Goal: Transaction & Acquisition: Purchase product/service

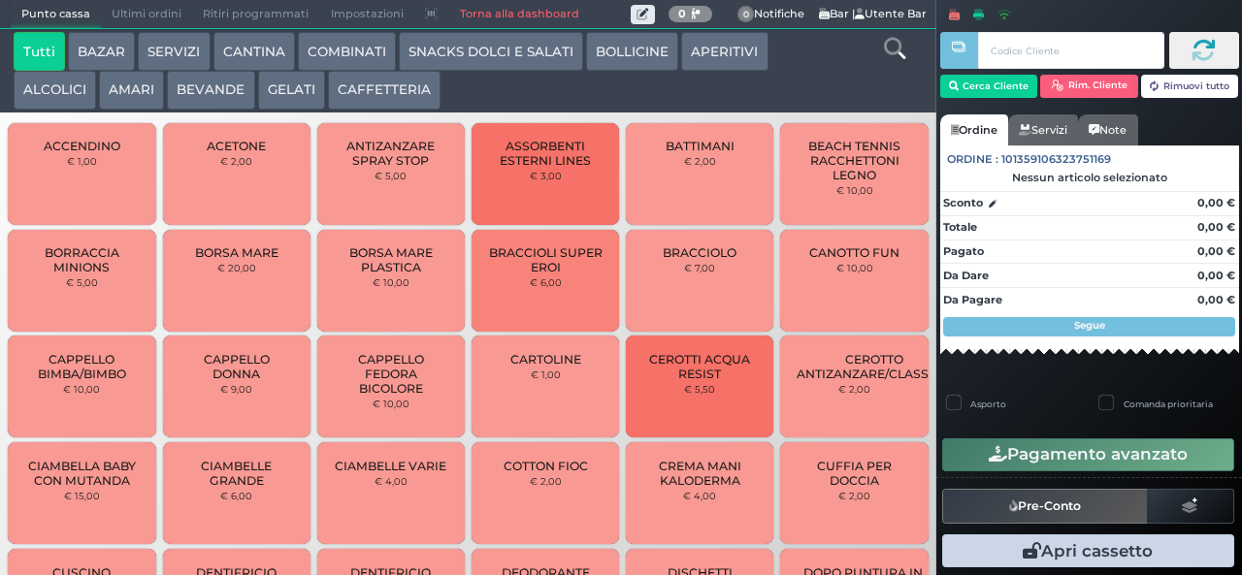
click at [1139, 13] on div at bounding box center [1089, 15] width 306 height 16
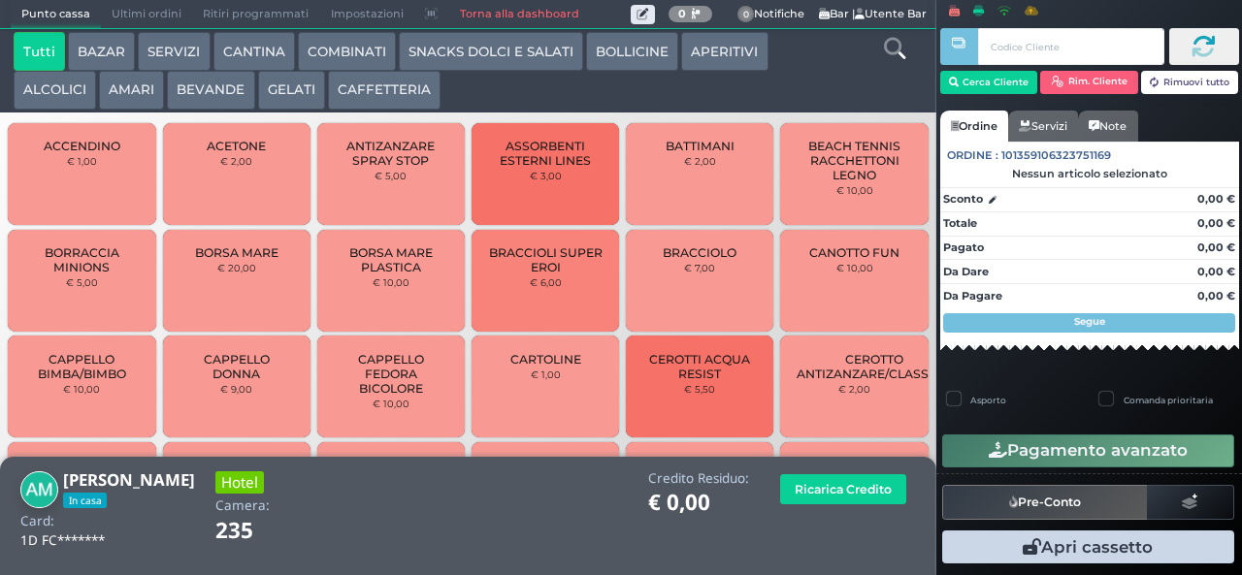
click at [407, 88] on button "CAFFETTERIA" at bounding box center [384, 90] width 113 height 39
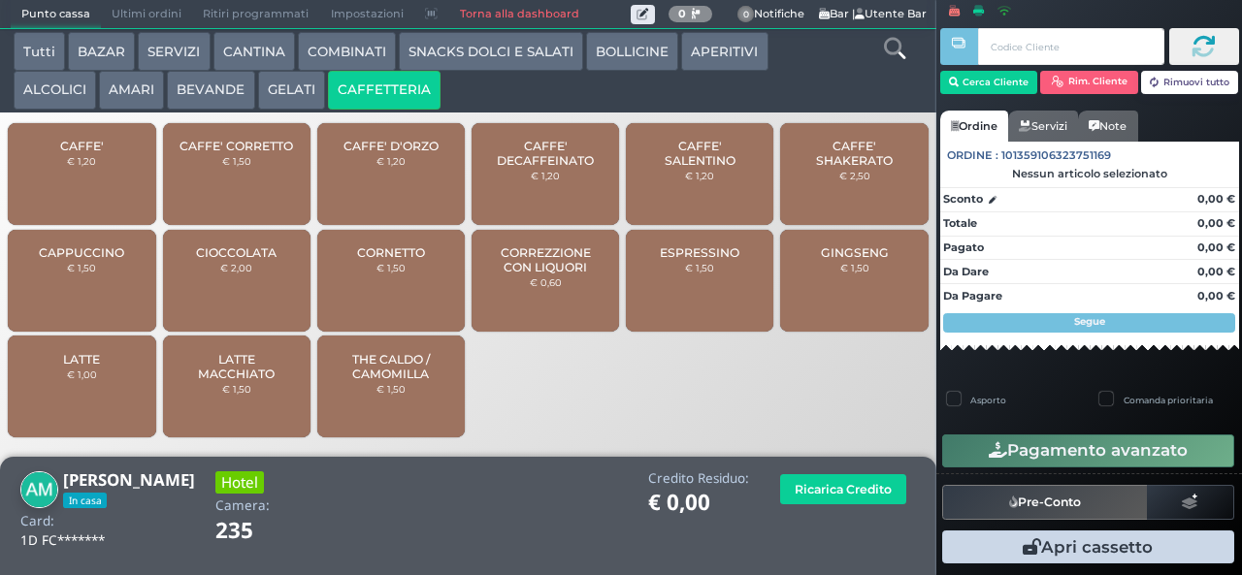
click at [229, 365] on span "LATTE MACCHIATO" at bounding box center [235, 366] width 115 height 29
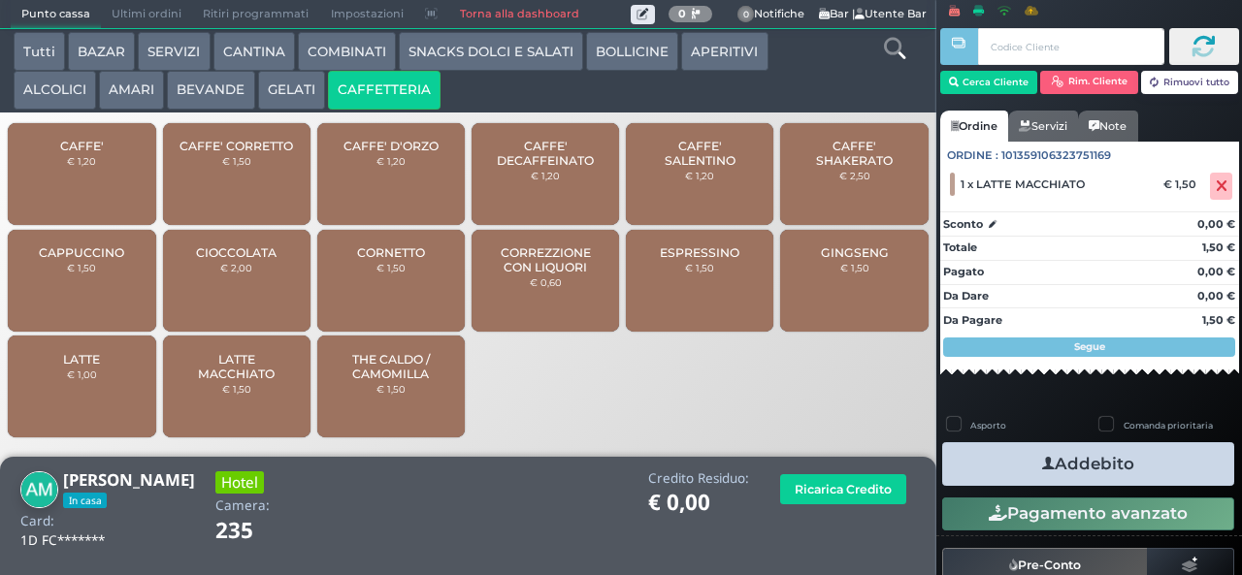
click at [1139, 469] on button "Addebito" at bounding box center [1088, 464] width 292 height 44
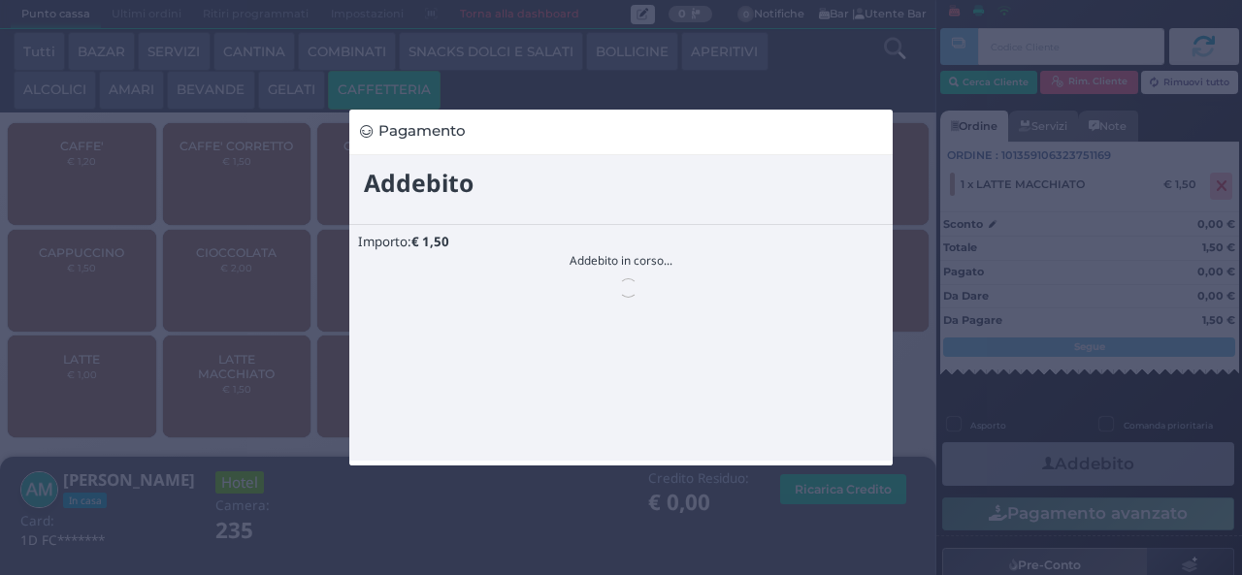
scroll to position [0, 0]
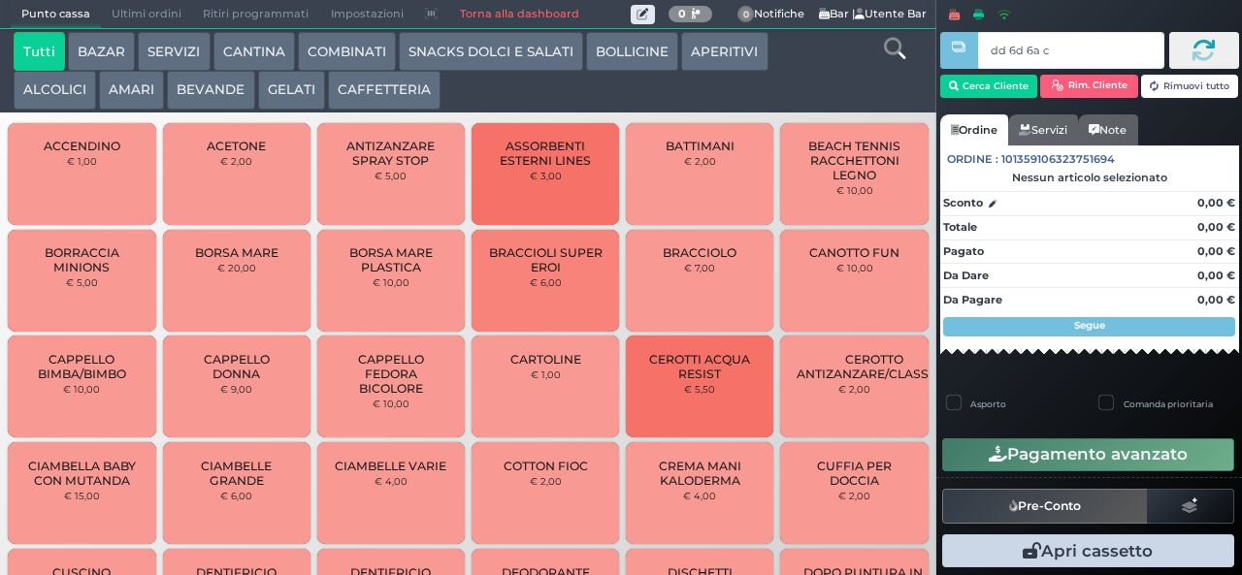
type input "dd 6d 6a c3"
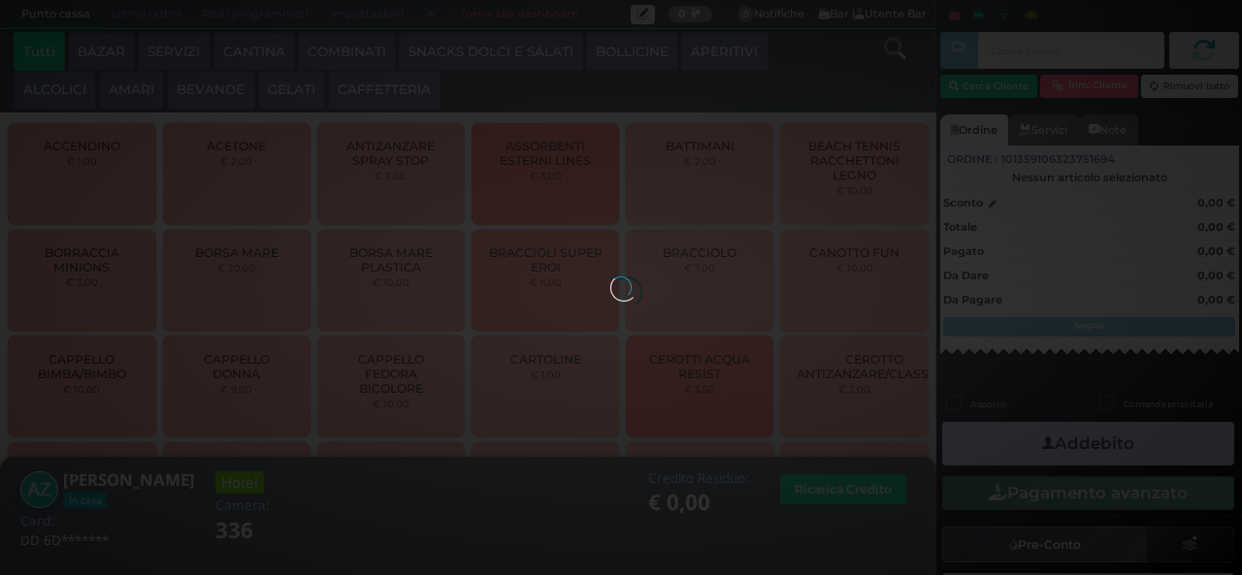
click at [355, 103] on button "CAFFETTERIA" at bounding box center [384, 90] width 113 height 39
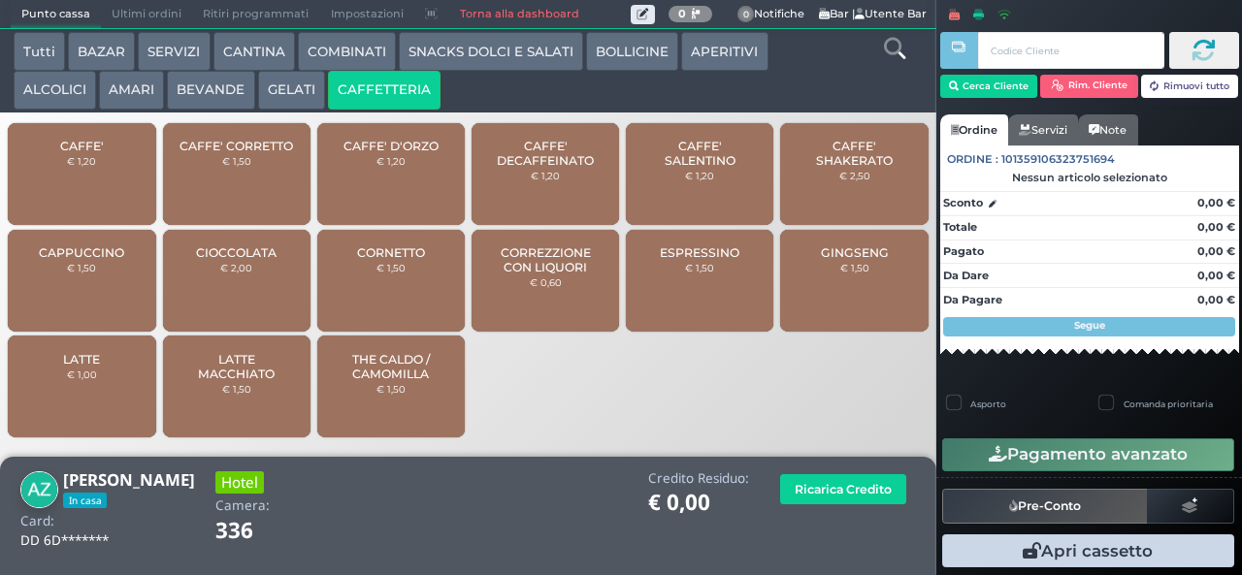
click at [99, 188] on div "CAFFE' € 1,20" at bounding box center [81, 174] width 147 height 102
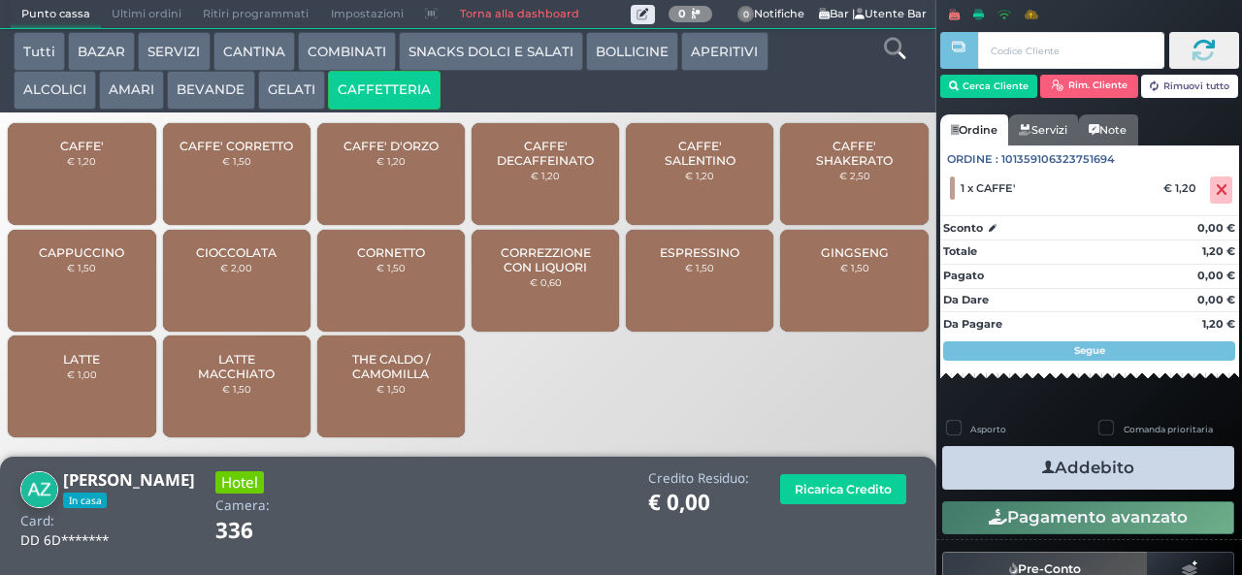
click at [1117, 486] on button "Addebito" at bounding box center [1088, 468] width 292 height 44
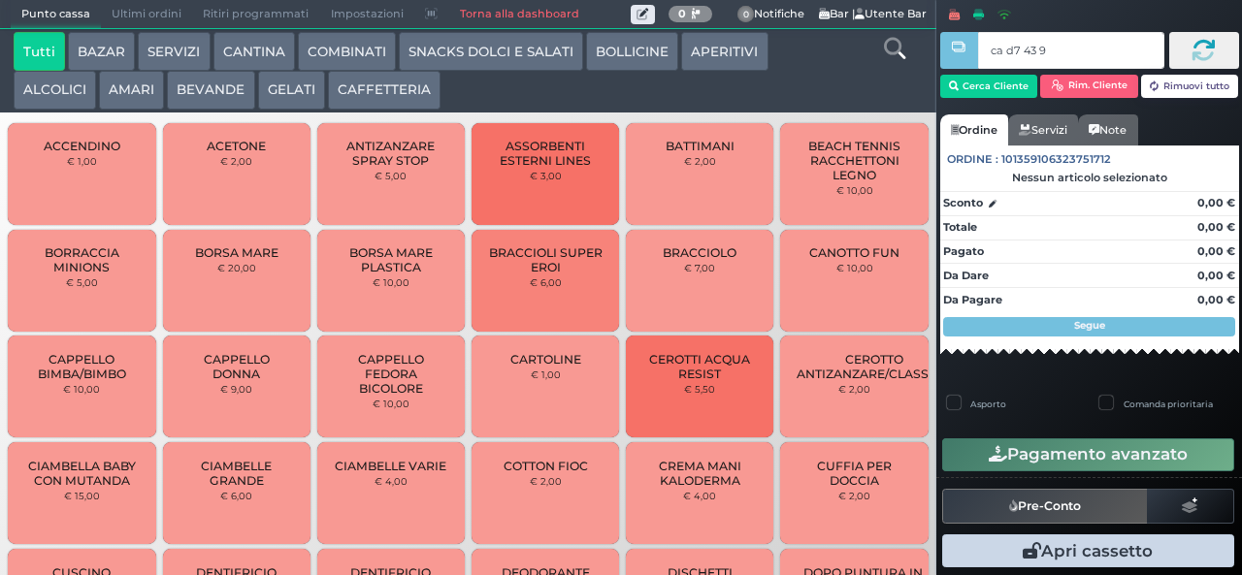
type input "ca d7 43 9a"
click at [396, 83] on button "CAFFETTERIA" at bounding box center [384, 90] width 113 height 39
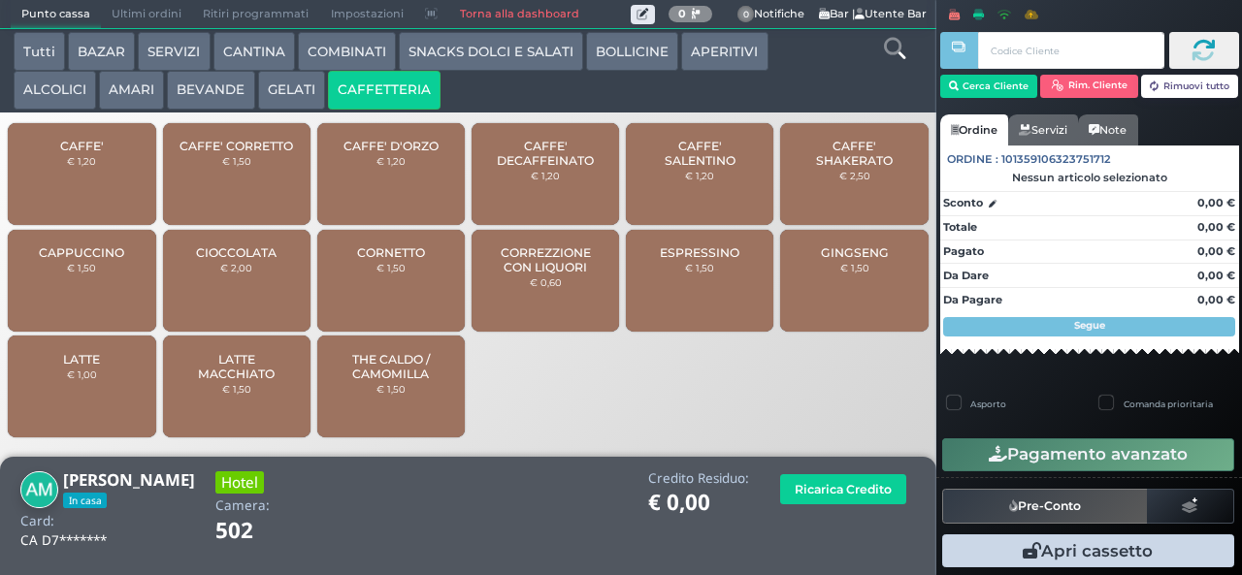
click at [96, 152] on span "CAFFE'" at bounding box center [82, 146] width 44 height 15
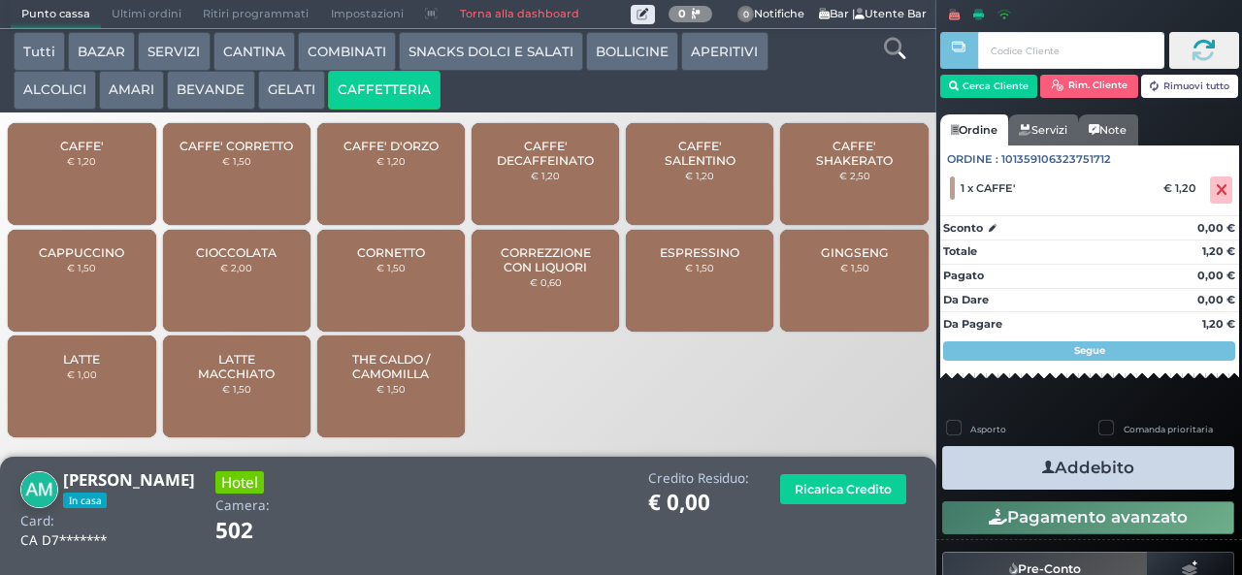
click at [1170, 475] on button "Addebito" at bounding box center [1088, 468] width 292 height 44
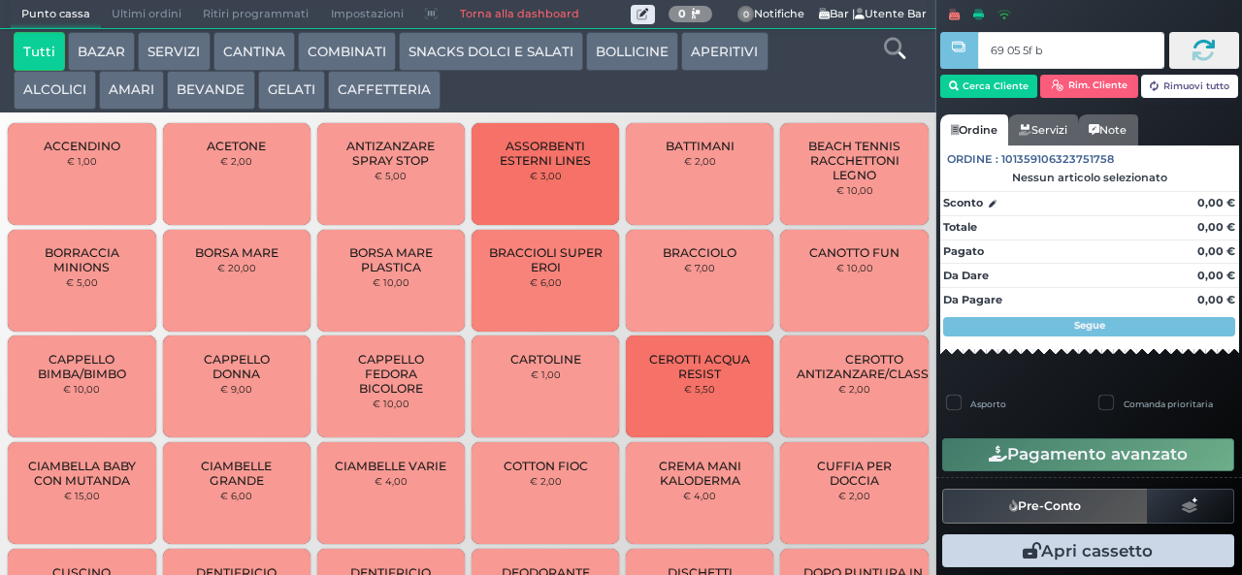
type input "69 05 5f bb"
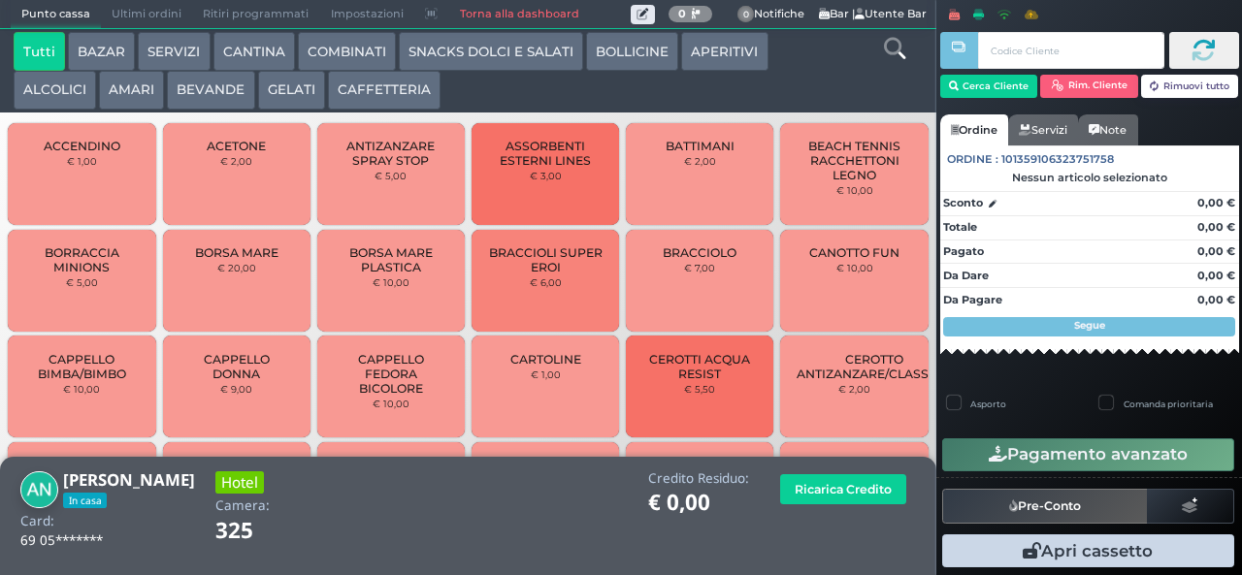
click at [396, 105] on button "CAFFETTERIA" at bounding box center [384, 90] width 113 height 39
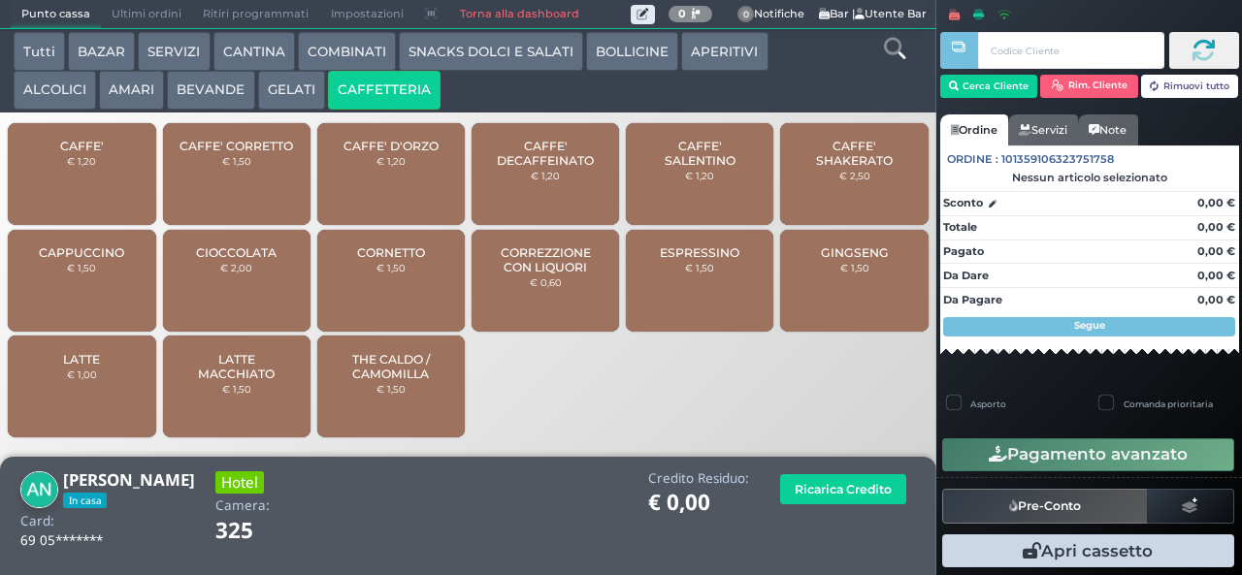
click at [583, 168] on span "CAFFE' DECAFFEINATO" at bounding box center [545, 153] width 115 height 29
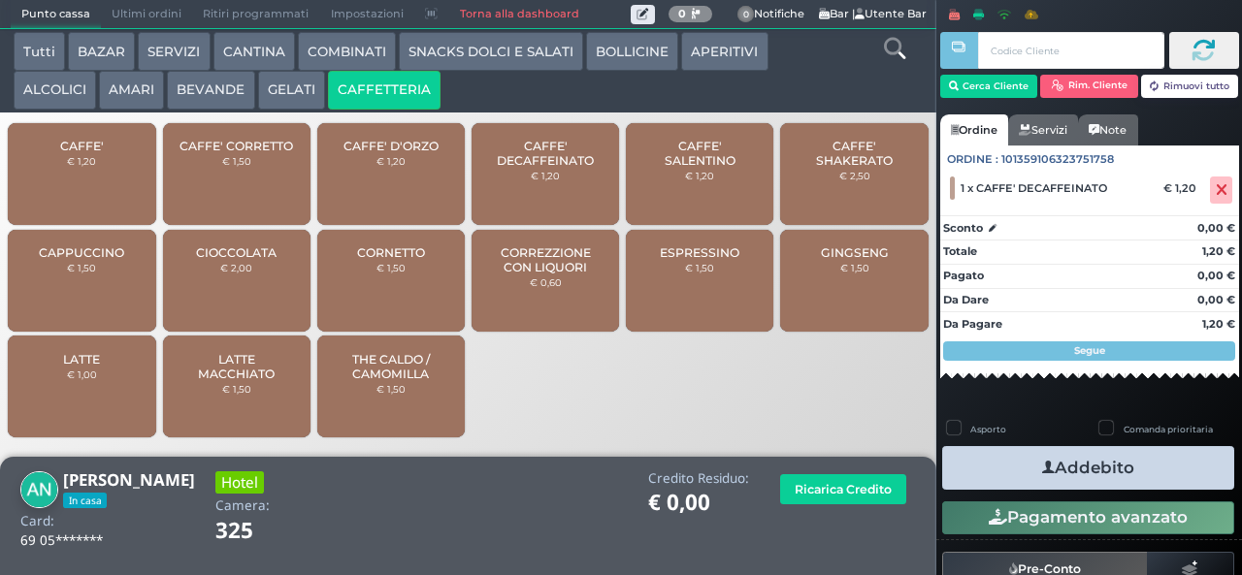
click at [1178, 475] on button "Addebito" at bounding box center [1088, 468] width 292 height 44
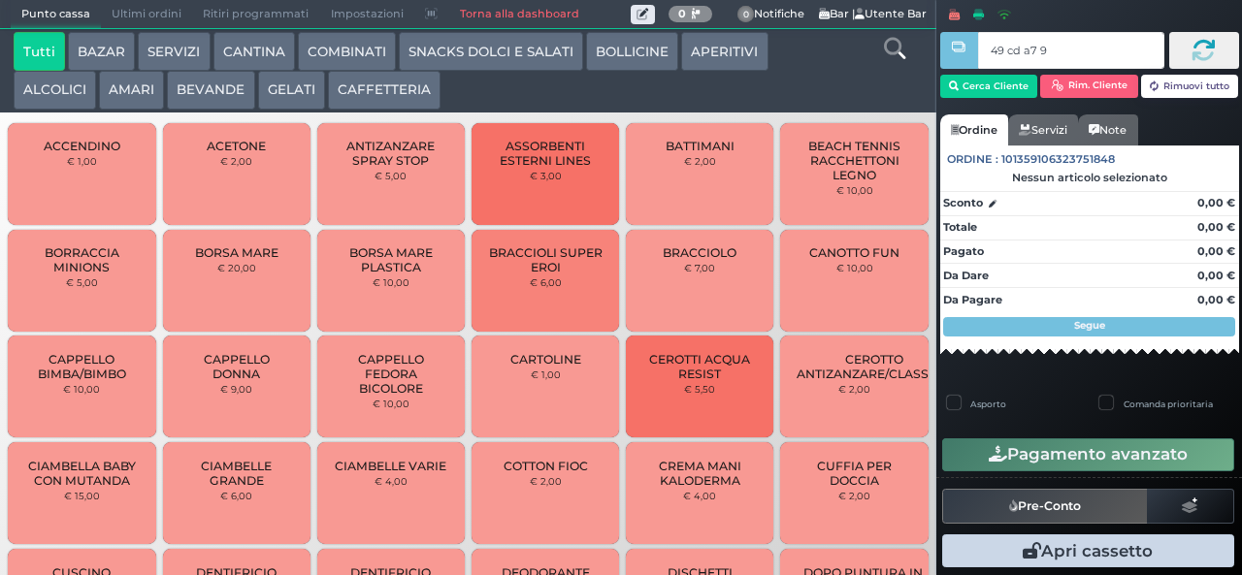
type input "49 cd a7 95"
click at [402, 91] on button "CAFFETTERIA" at bounding box center [384, 90] width 113 height 39
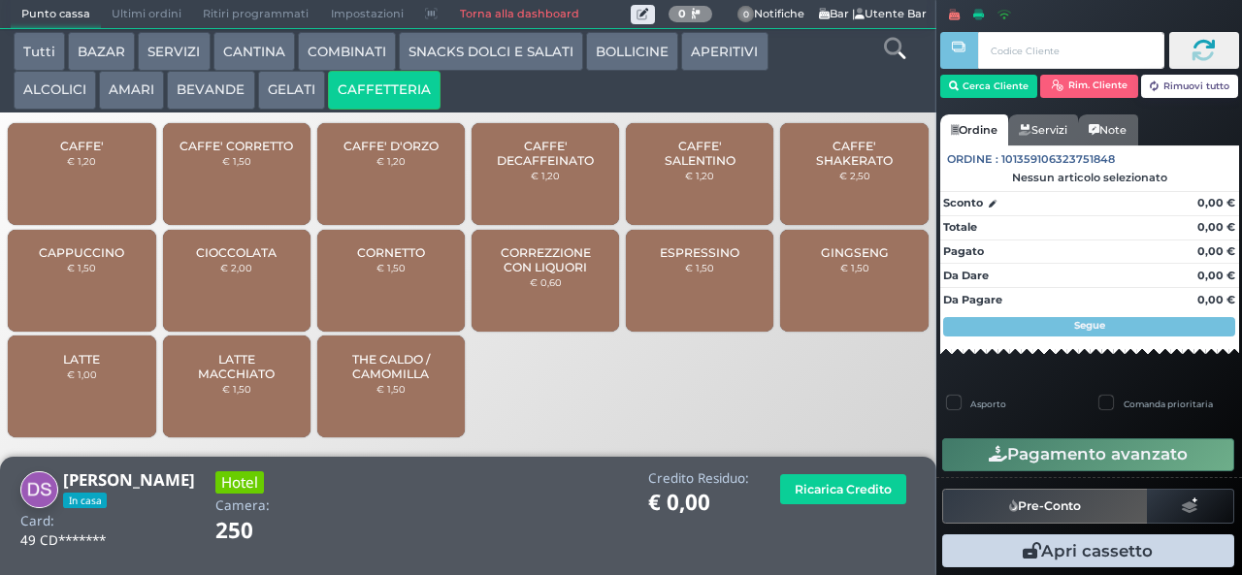
click at [91, 298] on div "CAPPUCCINO € 1,50" at bounding box center [81, 281] width 147 height 102
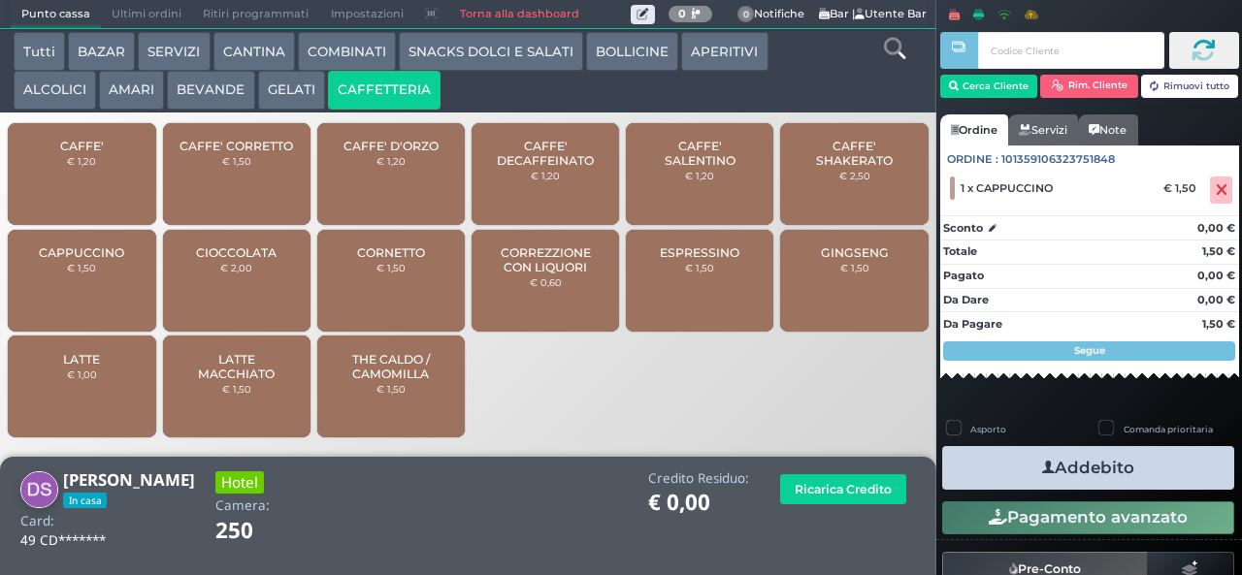
click at [1107, 482] on button "Addebito" at bounding box center [1088, 468] width 292 height 44
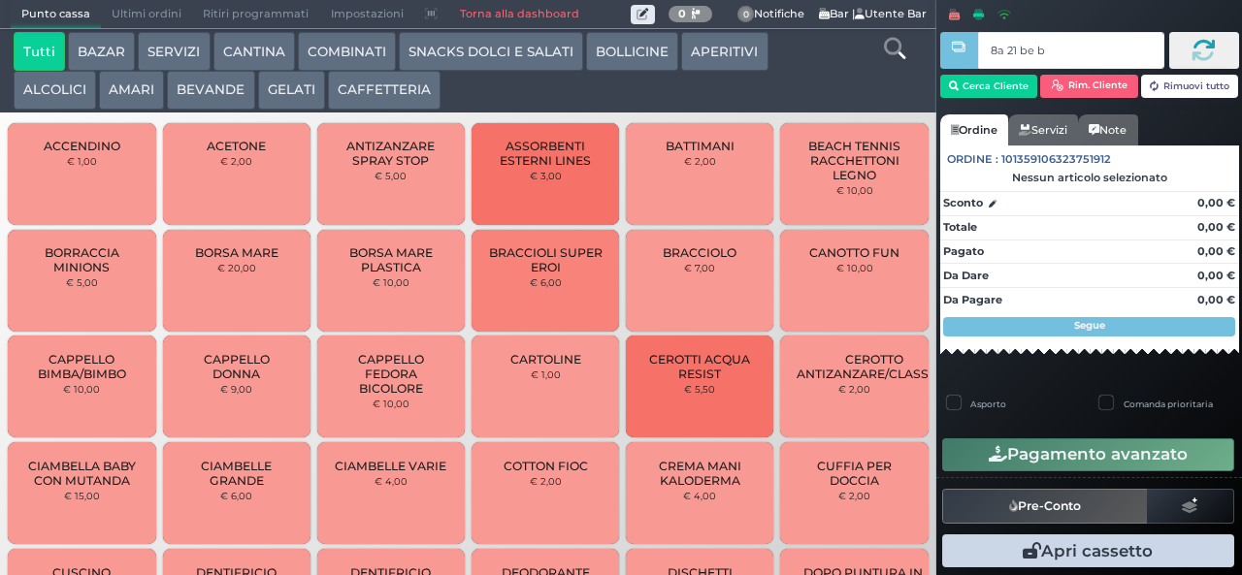
type input "8a 21 be b9"
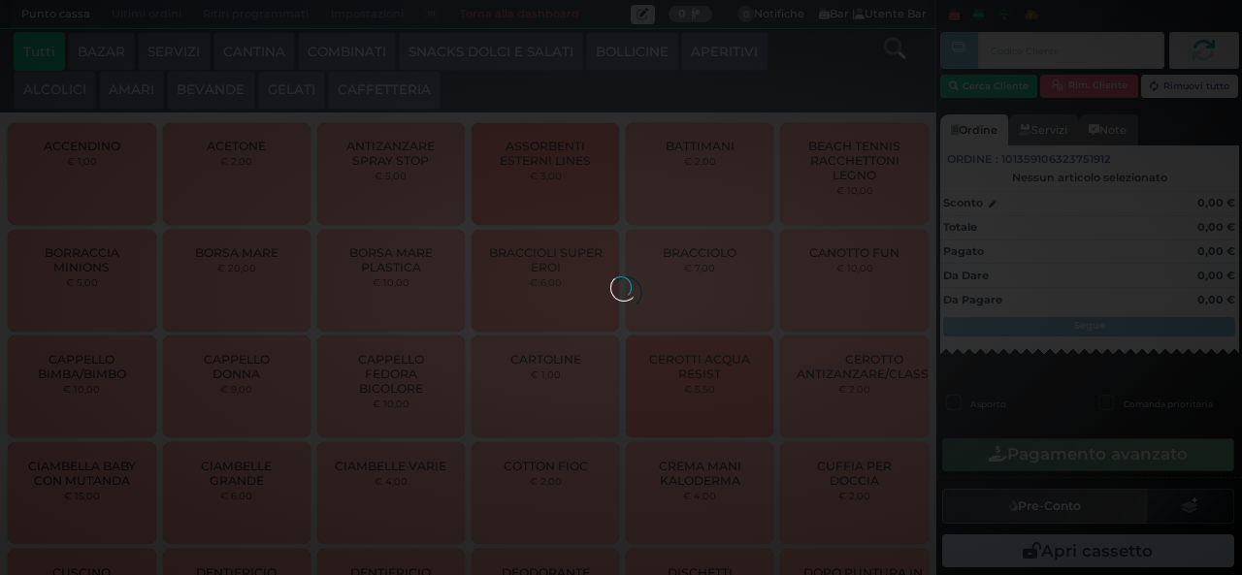
click at [610, 276] on div at bounding box center [620, 286] width 21 height 21
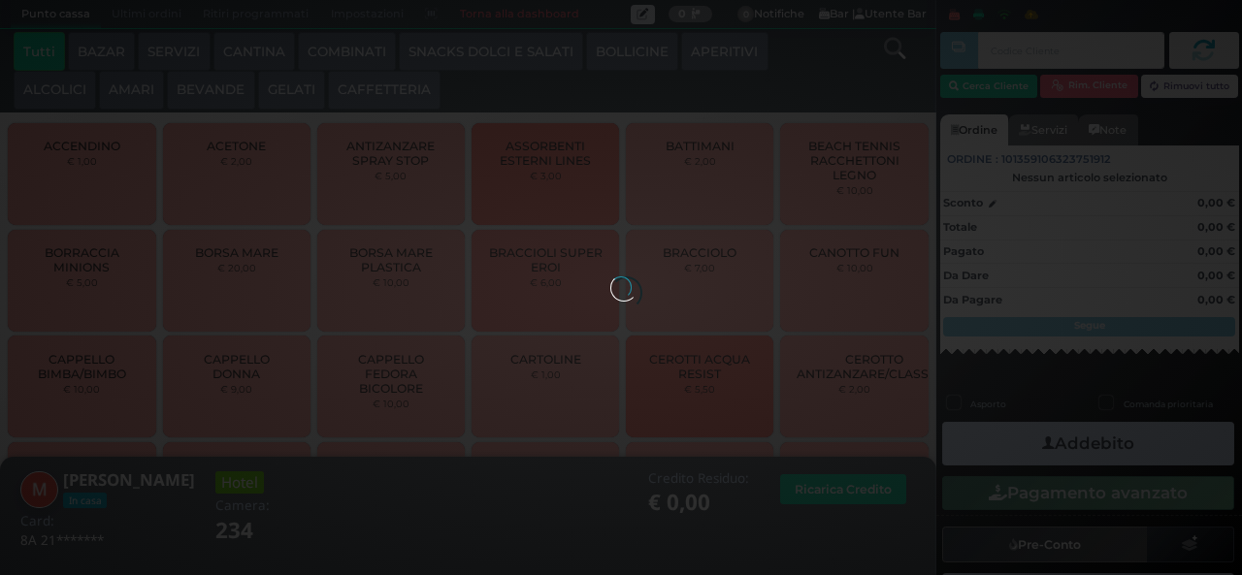
click at [610, 276] on div at bounding box center [620, 286] width 21 height 21
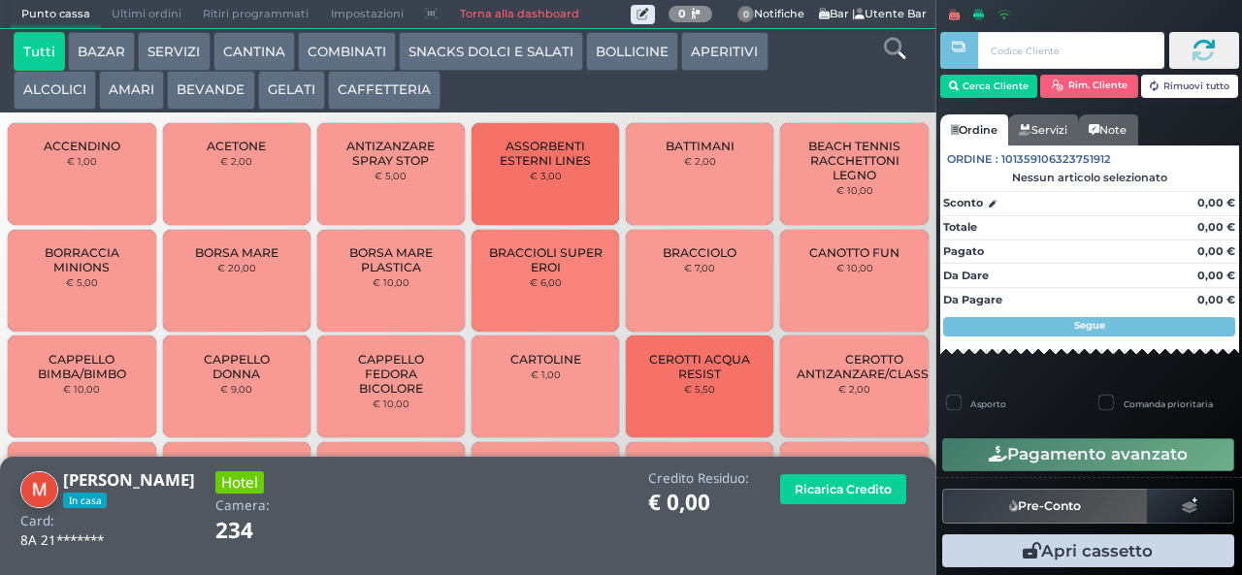
click at [230, 103] on button "BEVANDE" at bounding box center [210, 90] width 87 height 39
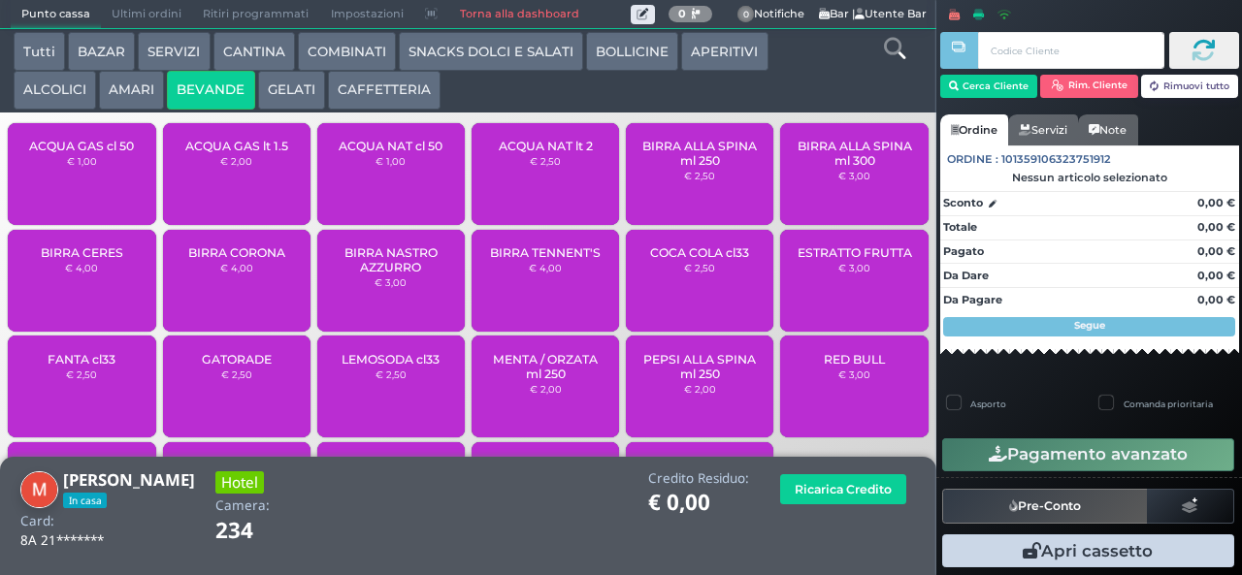
click at [91, 153] on span "ACQUA GAS cl 50" at bounding box center [81, 146] width 105 height 15
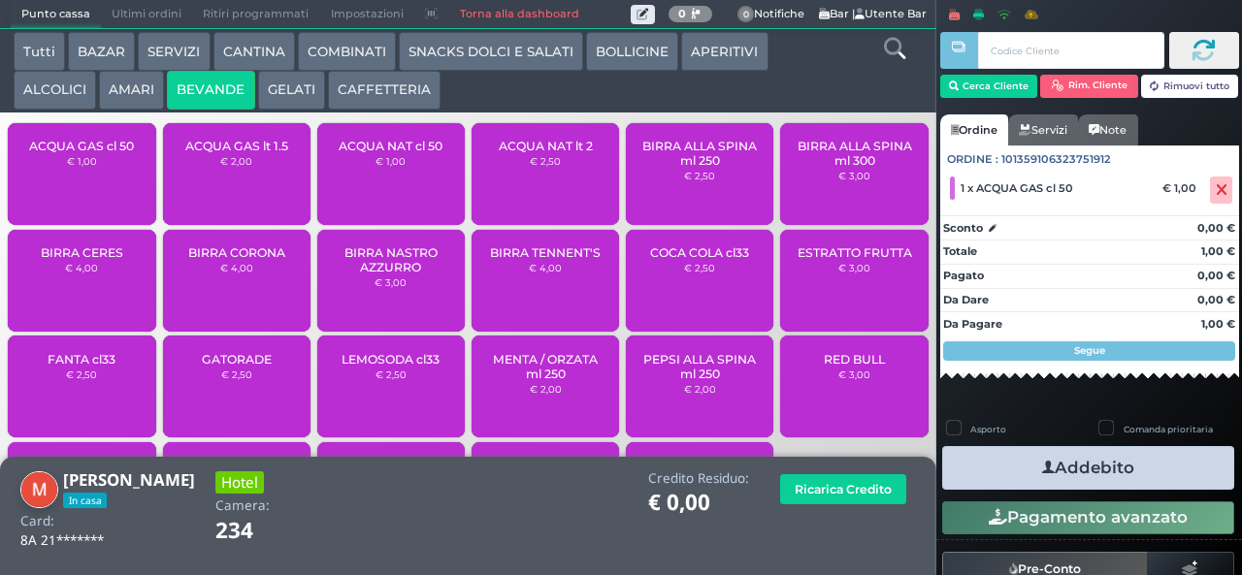
click at [404, 193] on div "ACQUA NAT cl 50 € 1,00" at bounding box center [390, 174] width 147 height 102
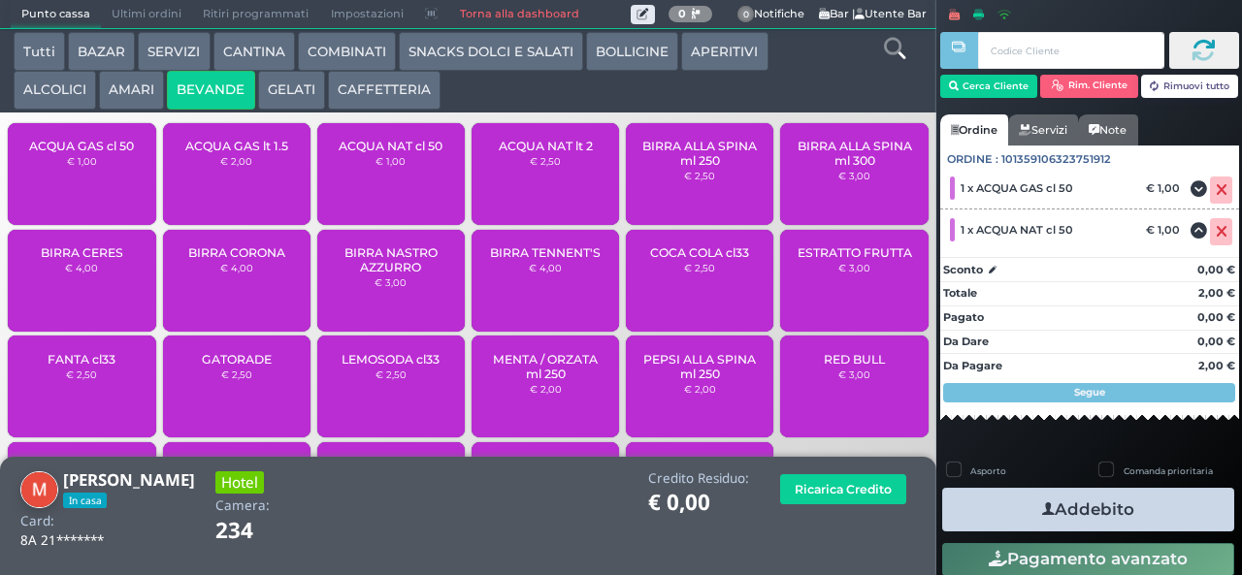
click at [1135, 512] on button "Addebito" at bounding box center [1088, 510] width 292 height 44
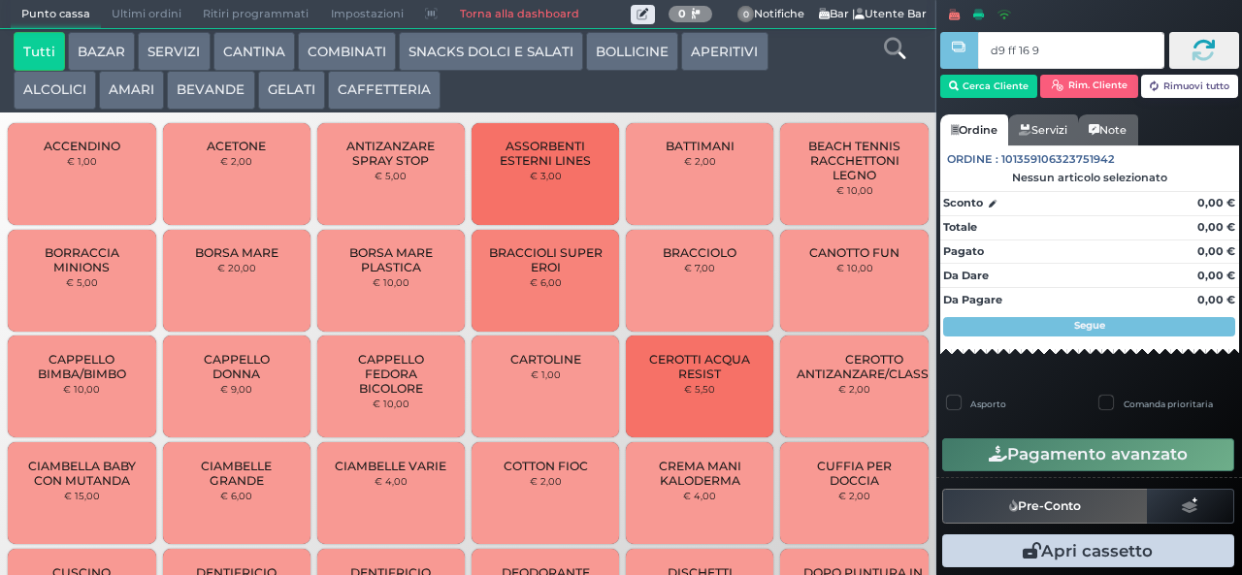
type input "d9 ff 16 94"
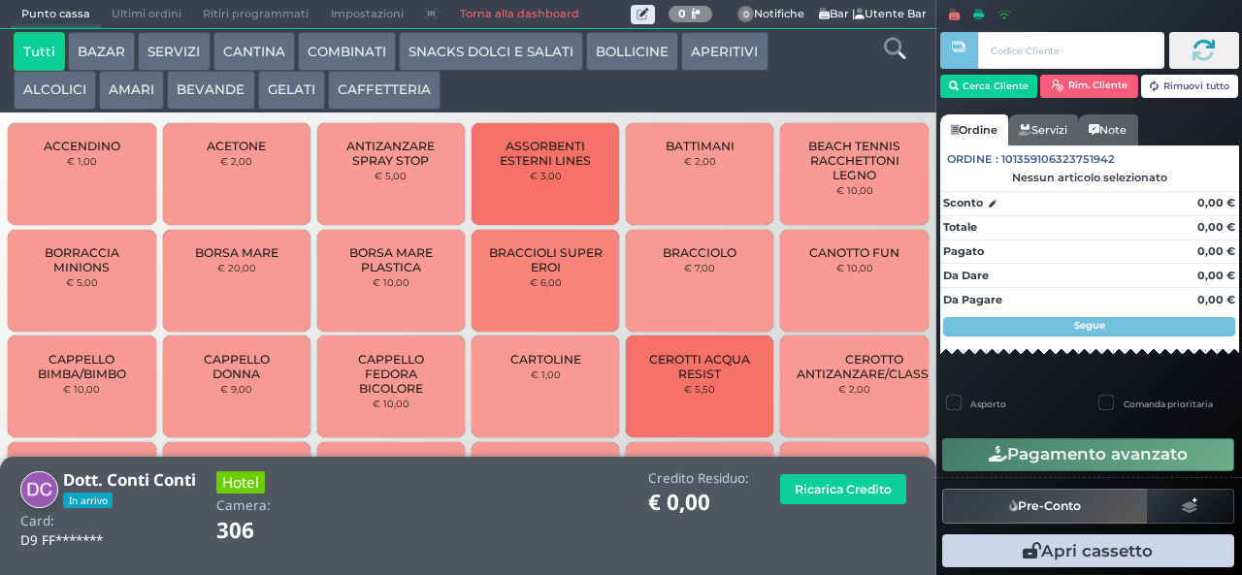
click at [387, 89] on button "CAFFETTERIA" at bounding box center [384, 90] width 113 height 39
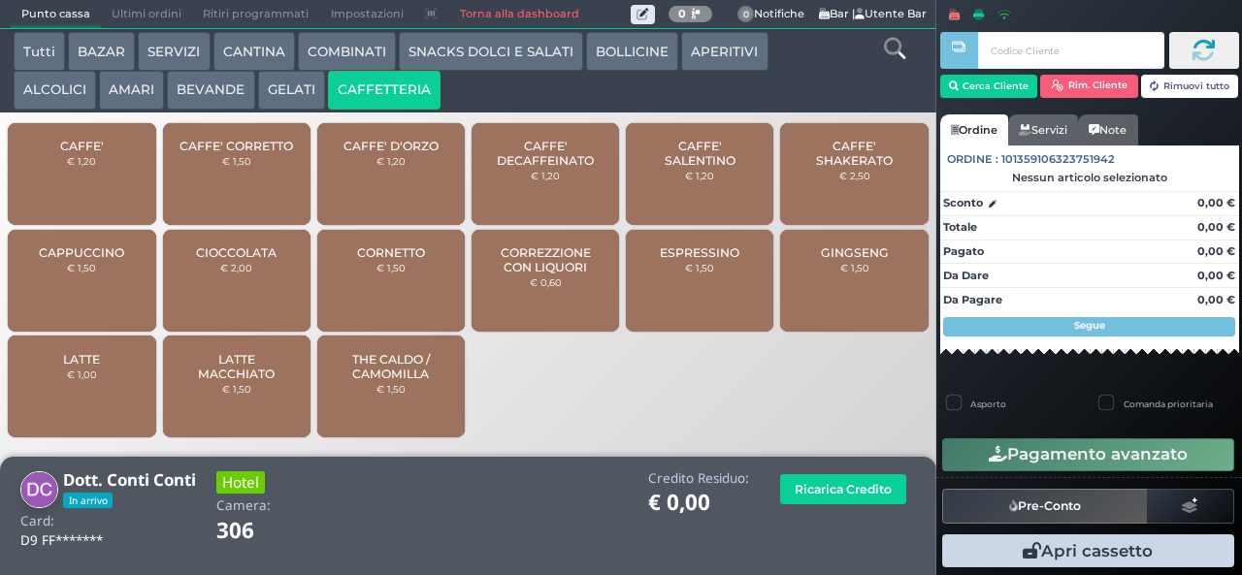
click at [93, 165] on div "CAFFE' € 1,20" at bounding box center [81, 174] width 147 height 102
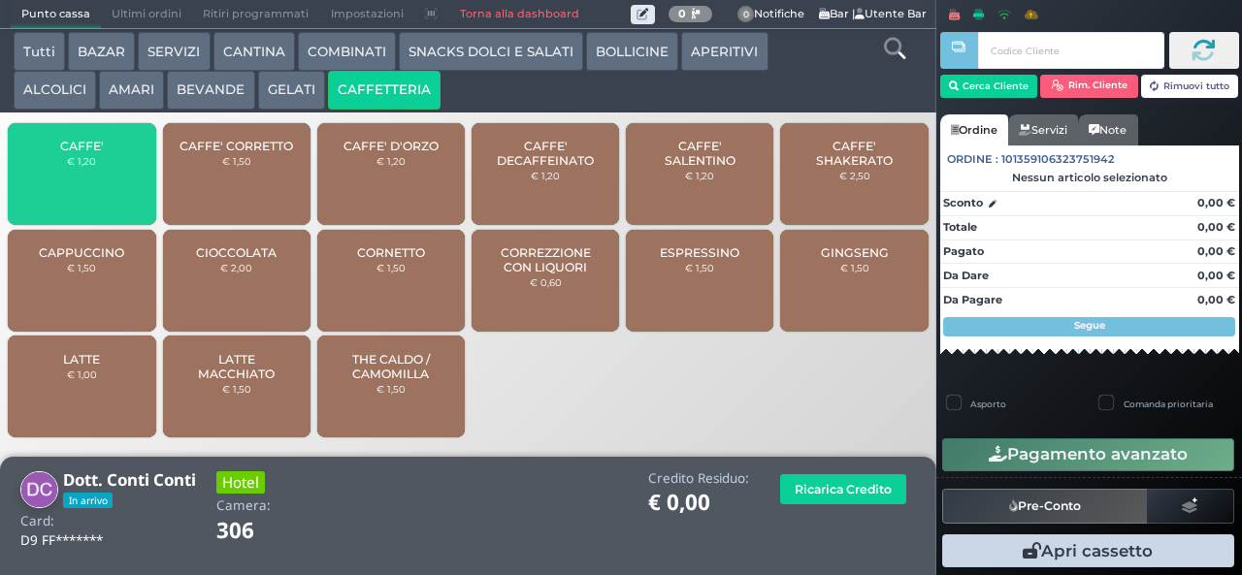
click at [93, 153] on span "CAFFE'" at bounding box center [82, 146] width 44 height 15
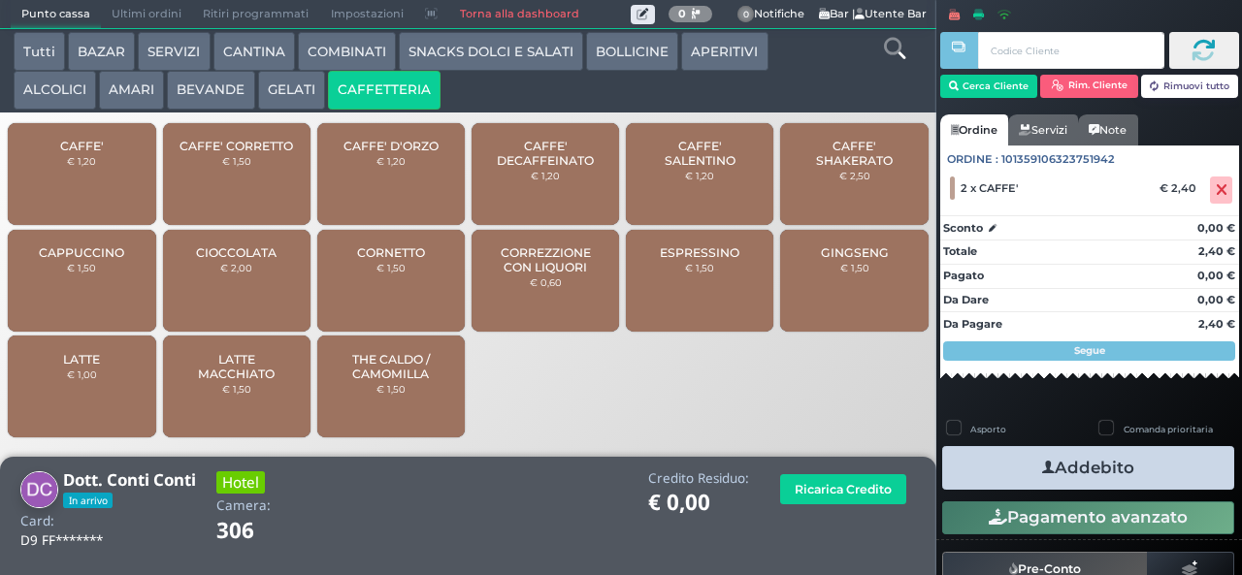
click at [1162, 481] on button "Addebito" at bounding box center [1088, 468] width 292 height 44
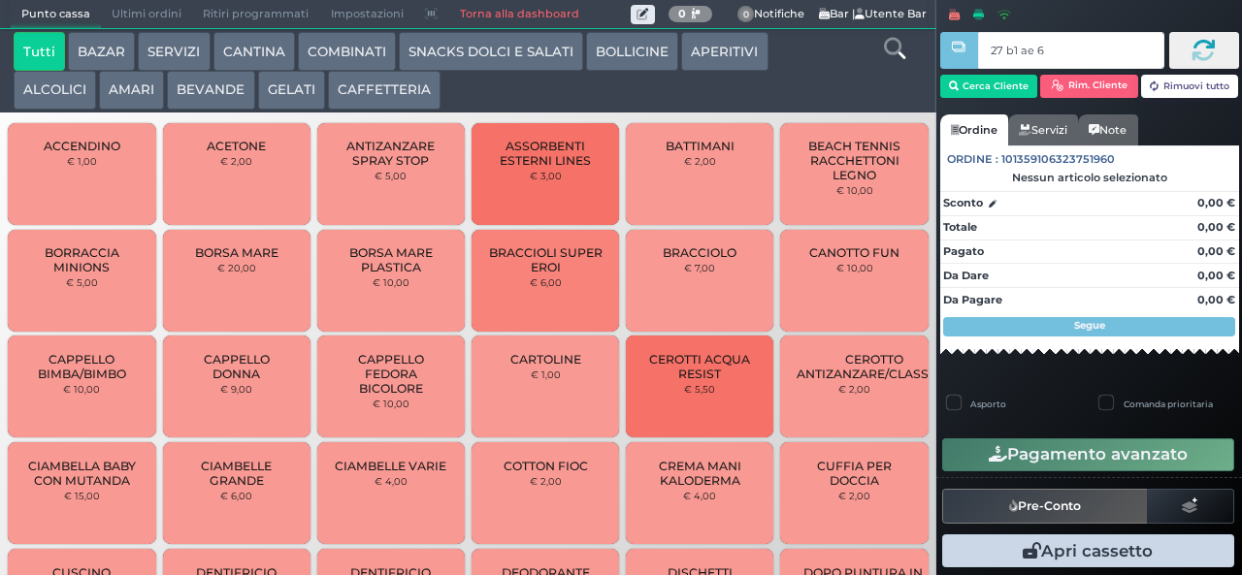
type input "27 b1 ae 67"
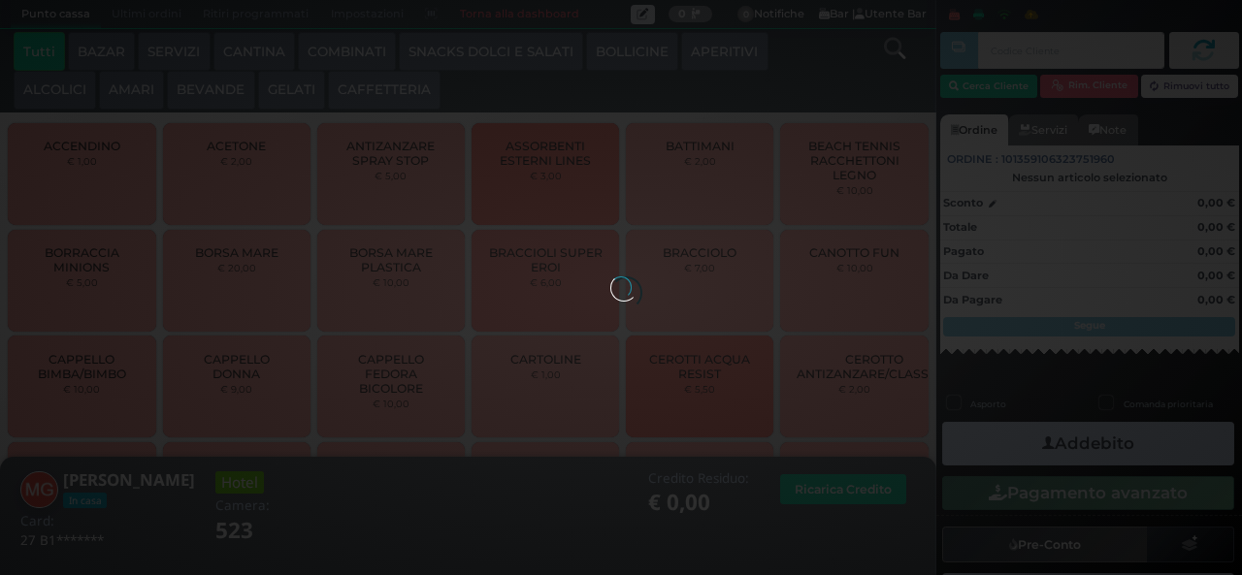
click at [404, 85] on button "CAFFETTERIA" at bounding box center [384, 90] width 113 height 39
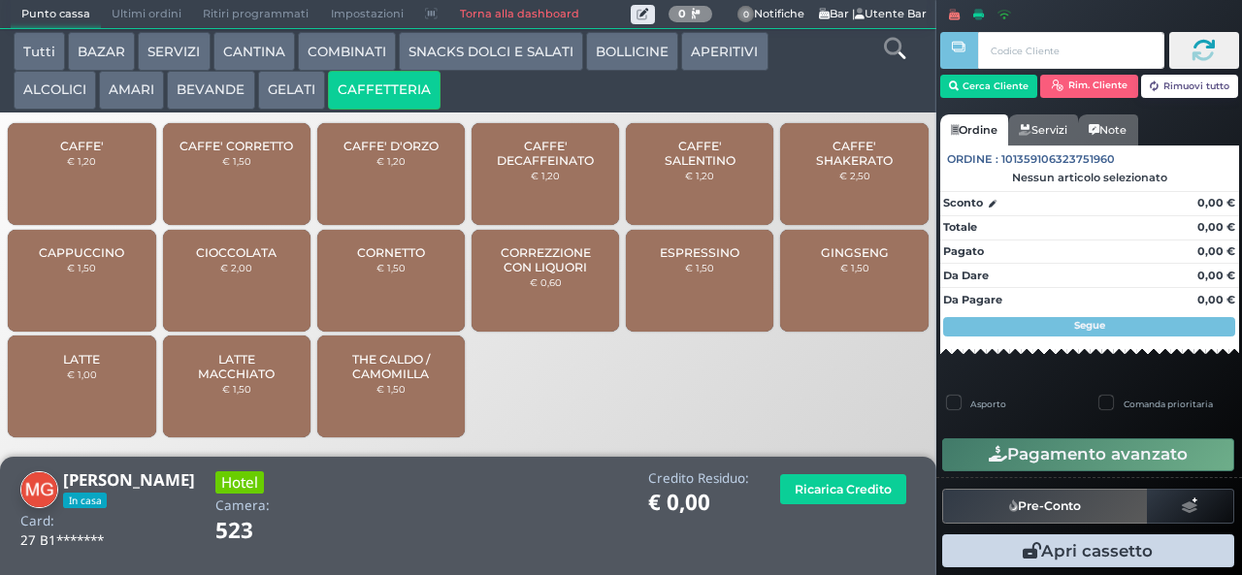
click at [130, 372] on div "LATTE € 1,00" at bounding box center [81, 387] width 147 height 102
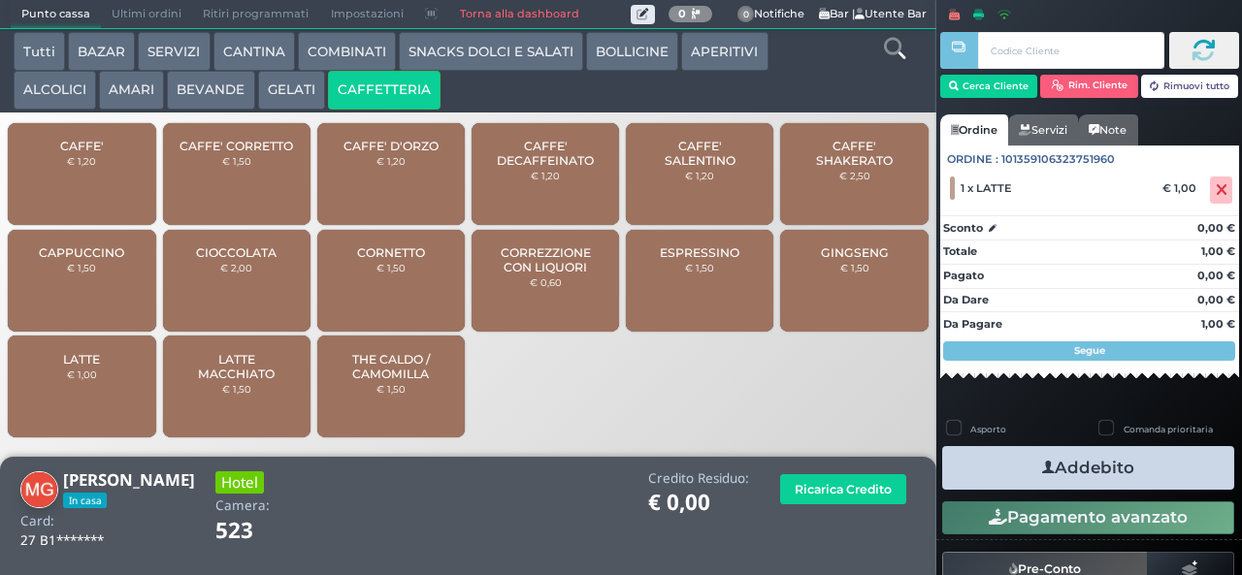
click at [1116, 474] on button "Addebito" at bounding box center [1088, 468] width 292 height 44
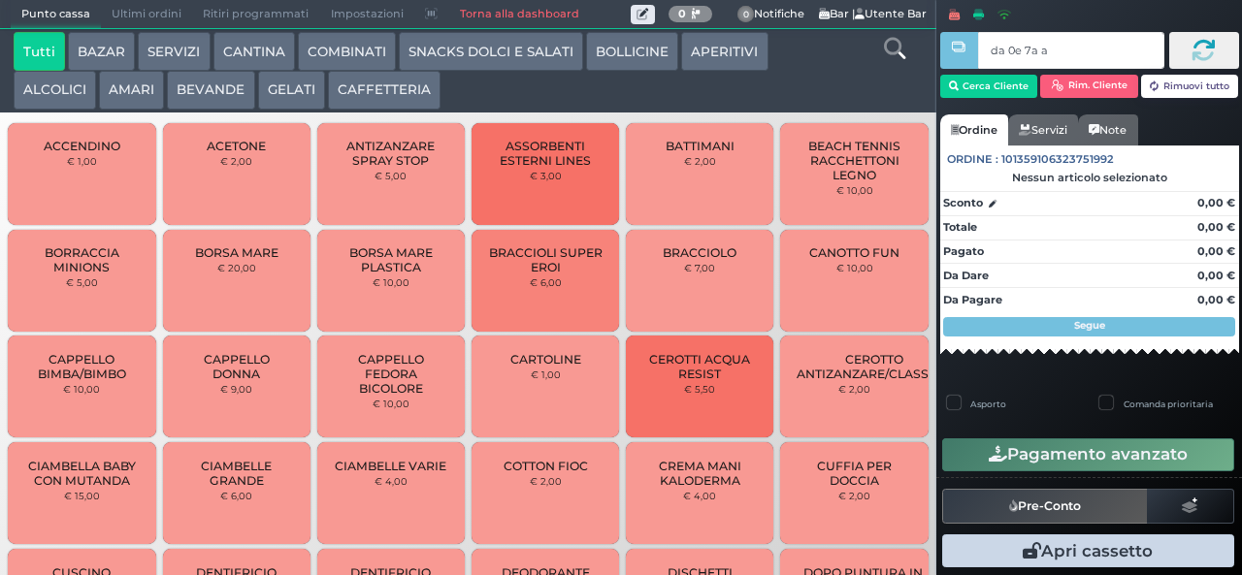
type input "da 0e 7a a4"
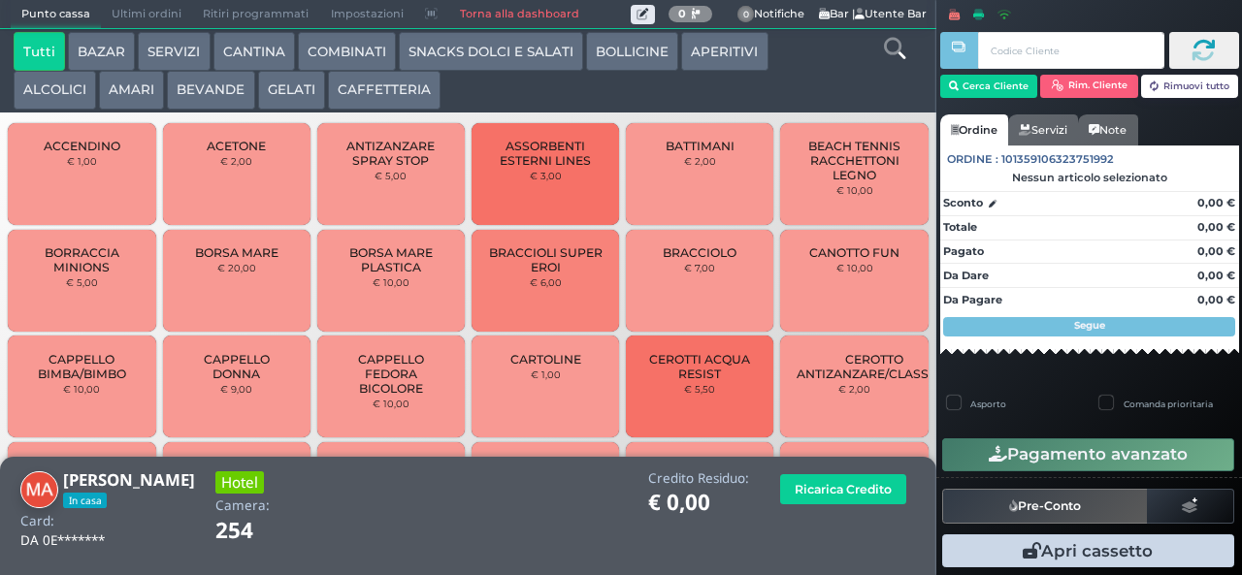
click at [405, 92] on button "CAFFETTERIA" at bounding box center [384, 90] width 113 height 39
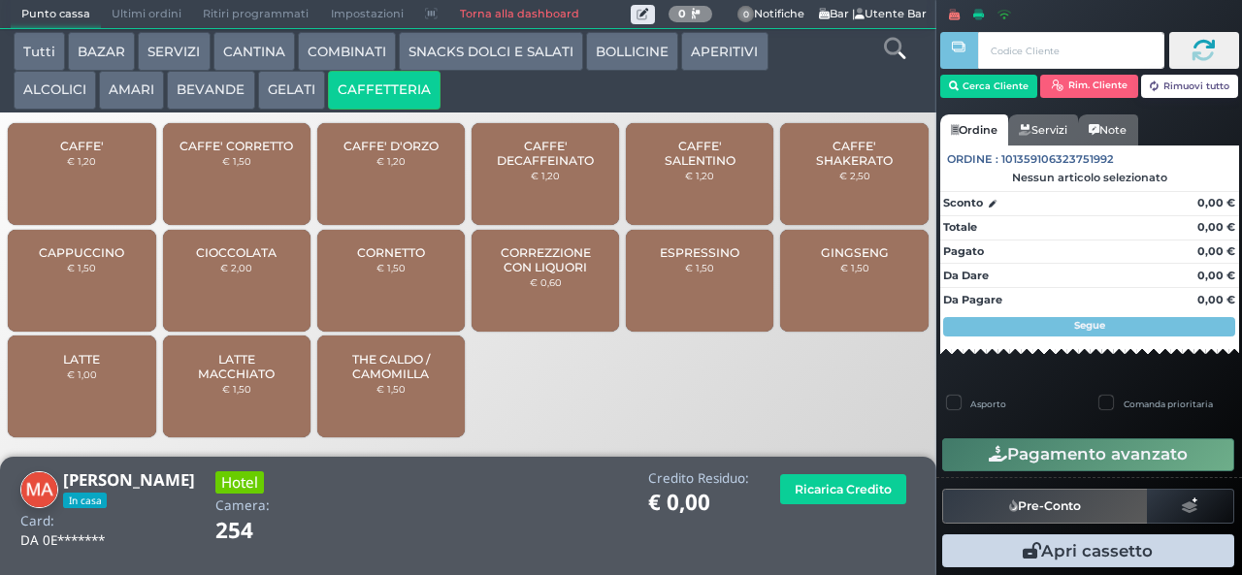
click at [95, 153] on span "CAFFE'" at bounding box center [82, 146] width 44 height 15
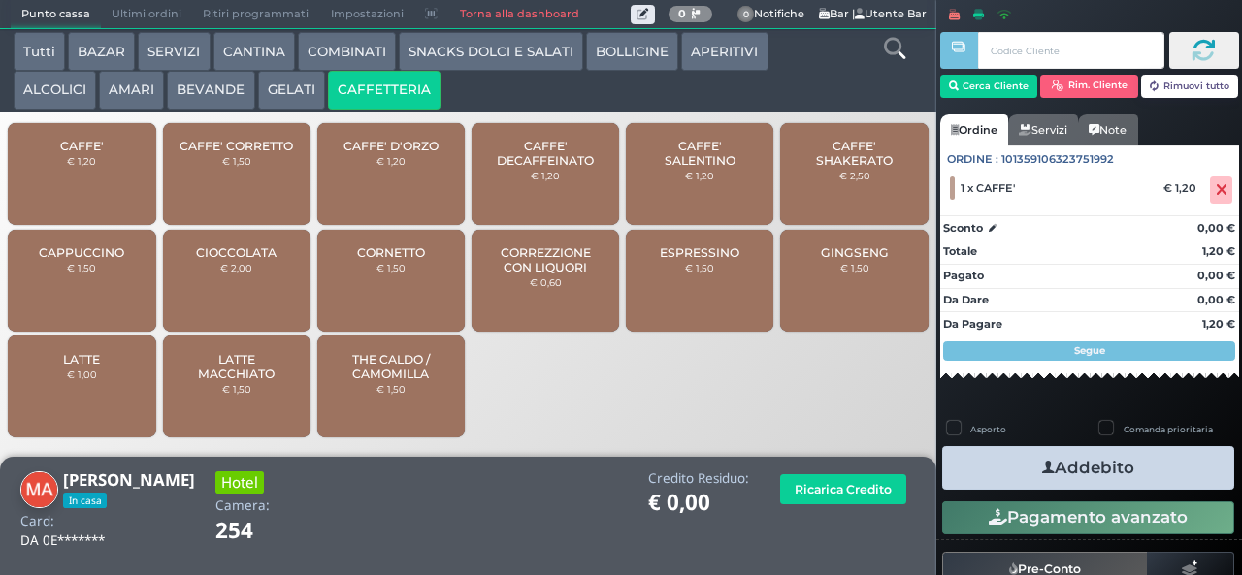
click at [1115, 482] on button "Addebito" at bounding box center [1088, 468] width 292 height 44
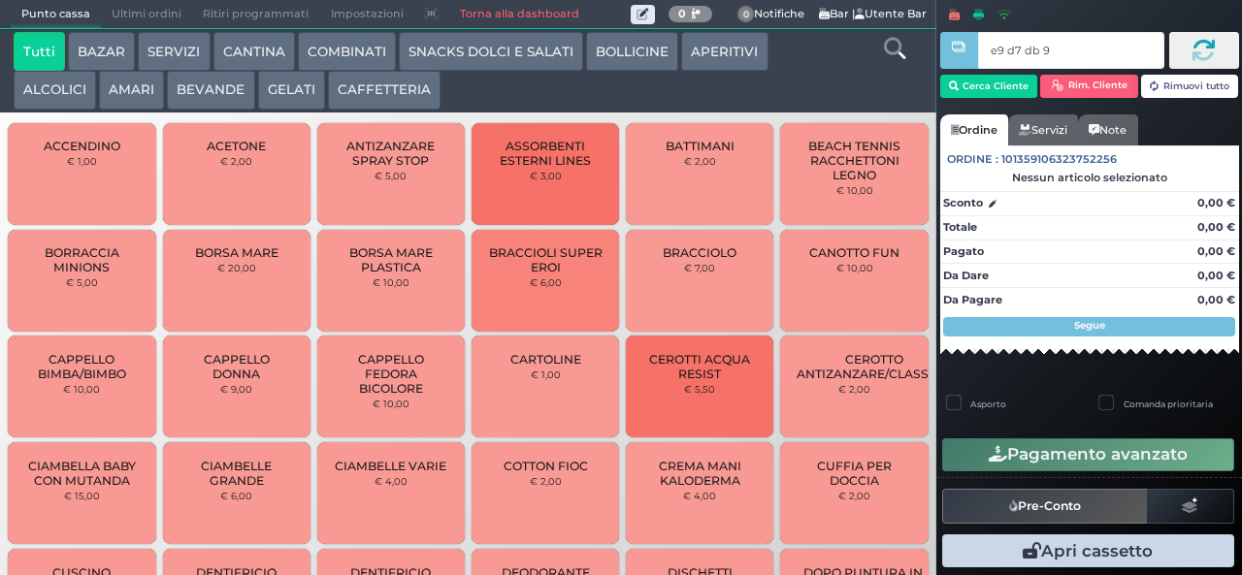
type input "e9 d7 db 94"
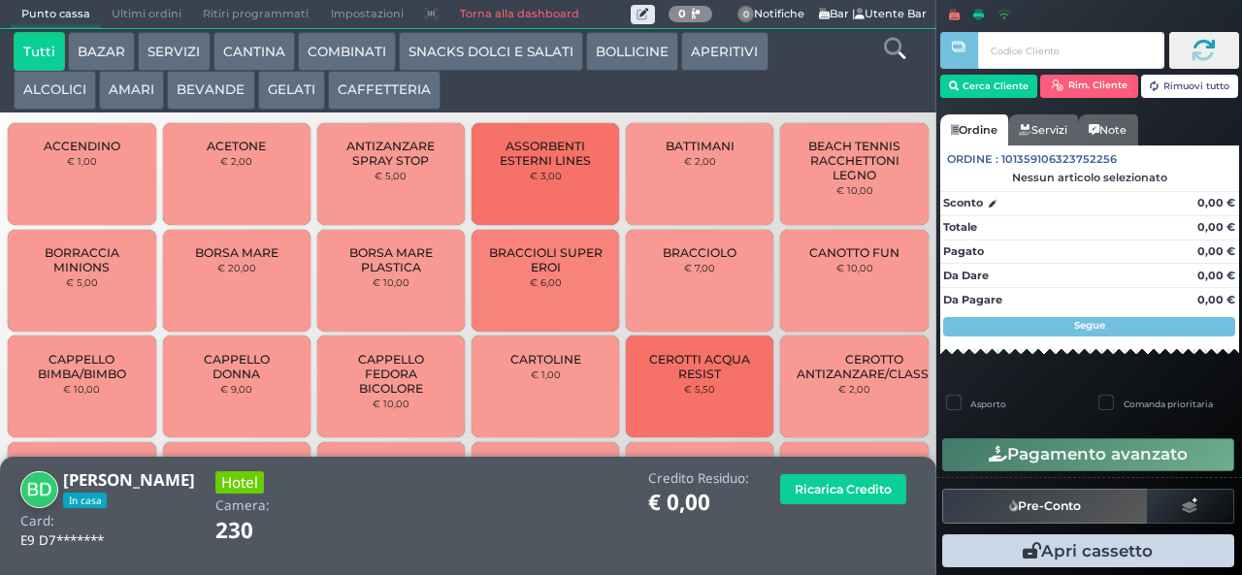
click at [215, 105] on button "BEVANDE" at bounding box center [210, 90] width 87 height 39
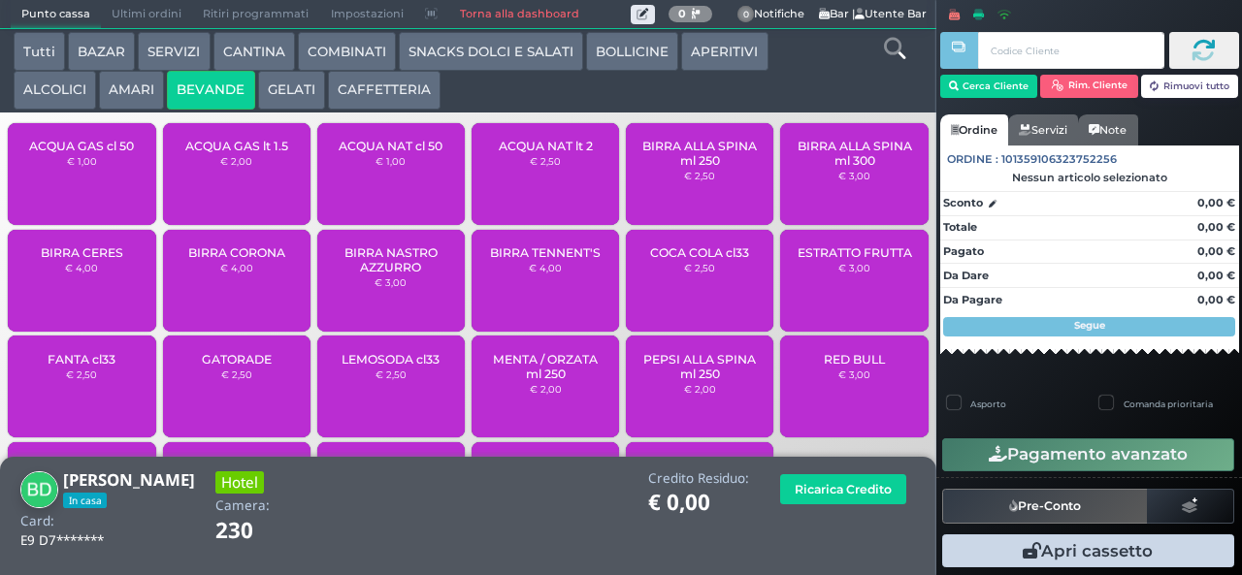
scroll to position [129, 0]
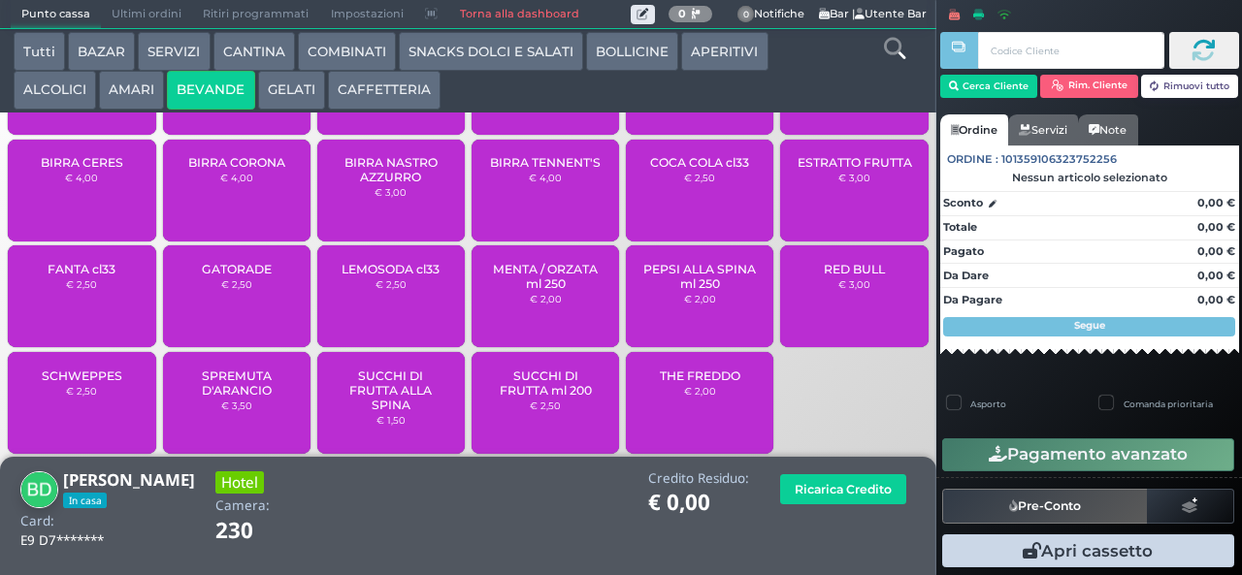
click at [689, 383] on span "THE FREDDO" at bounding box center [700, 376] width 81 height 15
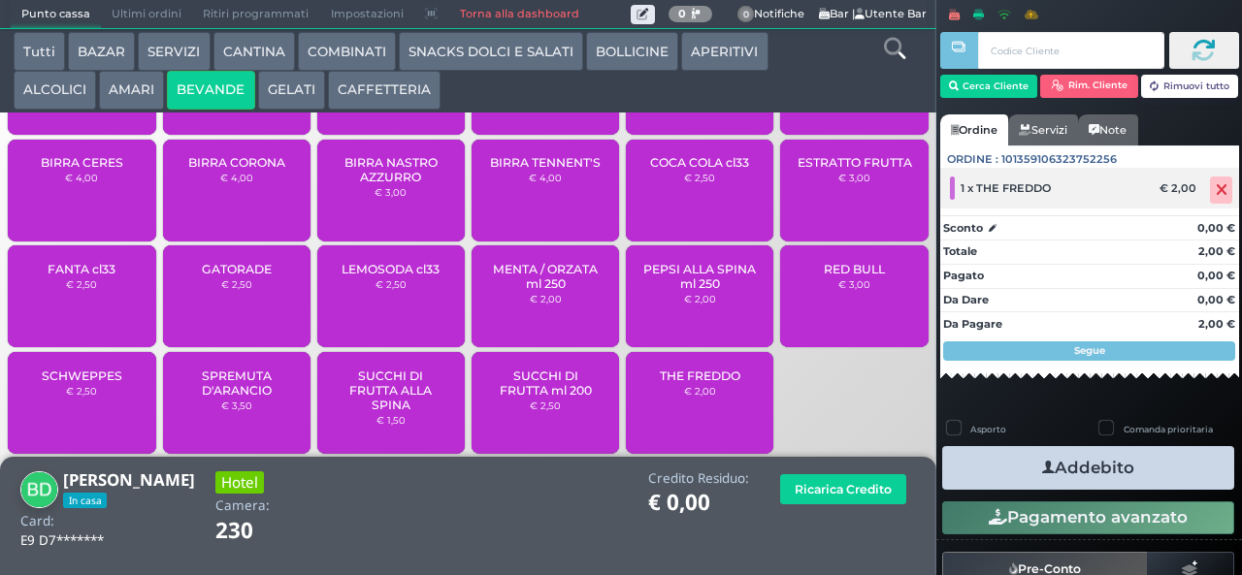
click at [1215, 190] on icon at bounding box center [1221, 190] width 12 height 1
click at [561, 398] on span "SUCCHI DI FRUTTA ml 200" at bounding box center [545, 383] width 115 height 29
click at [1066, 496] on div "Pagamento avanzato" at bounding box center [1089, 518] width 306 height 44
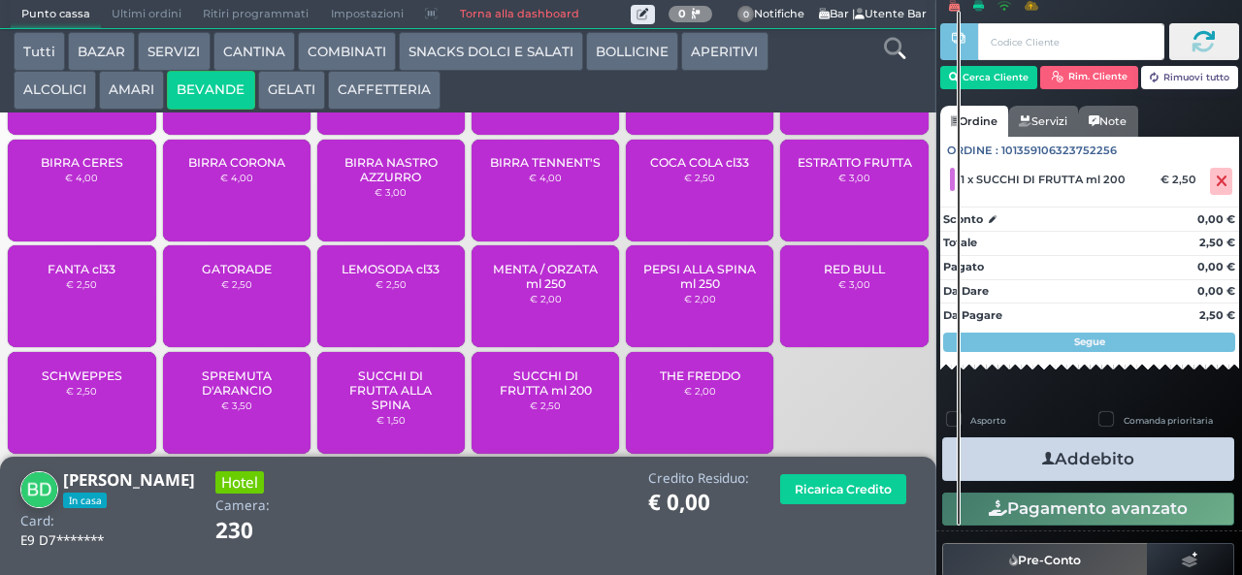
scroll to position [21, 0]
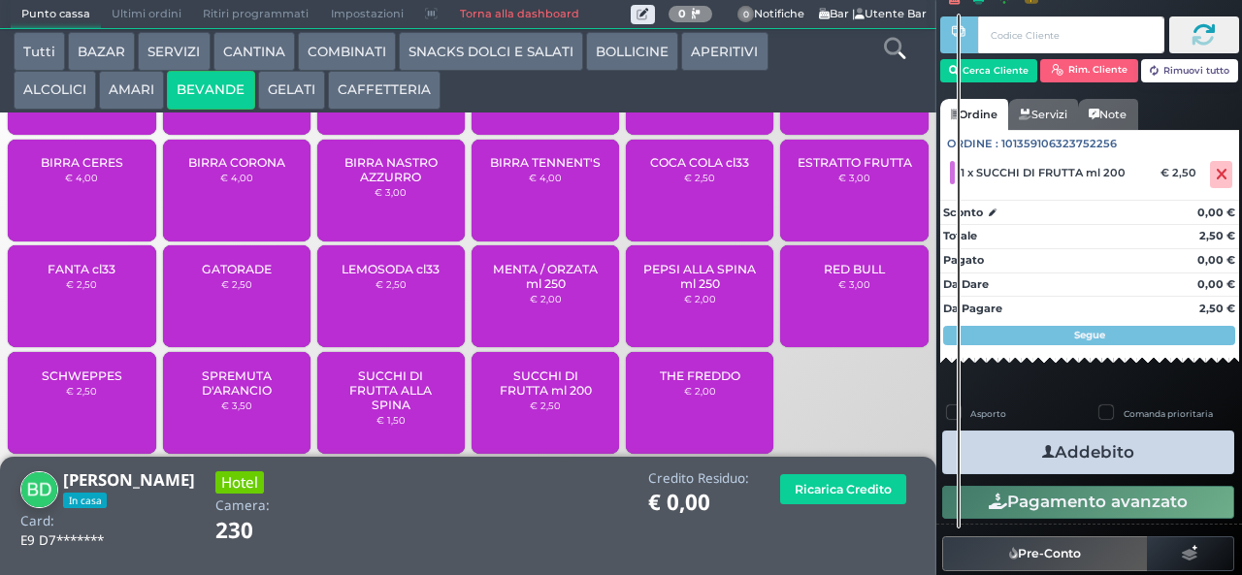
click at [1108, 443] on button "Addebito" at bounding box center [1088, 453] width 292 height 44
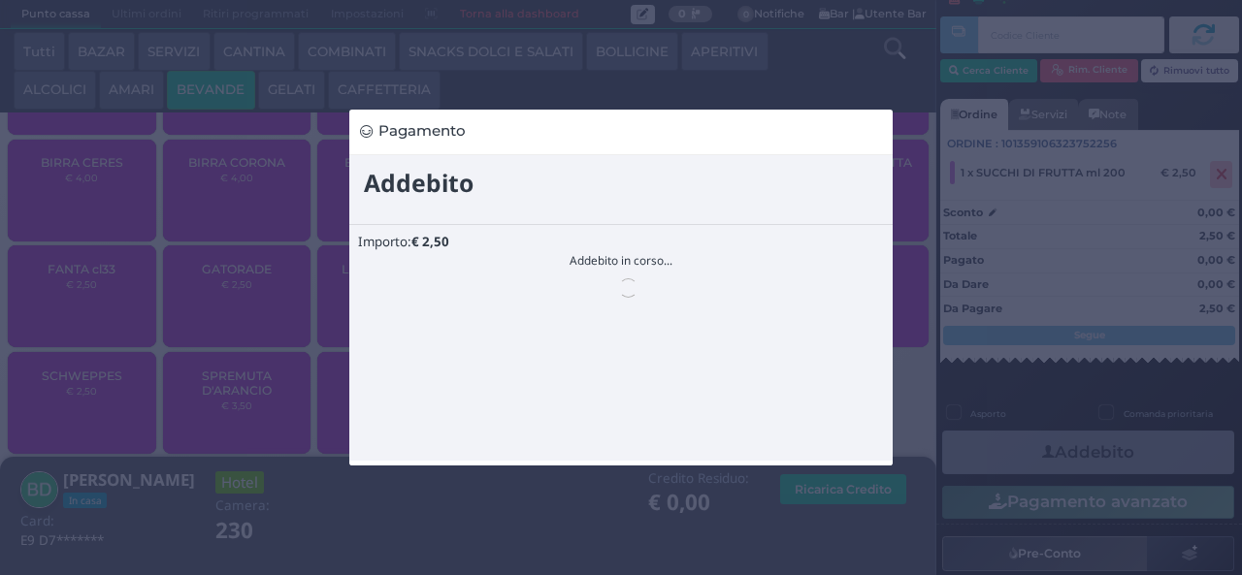
scroll to position [0, 0]
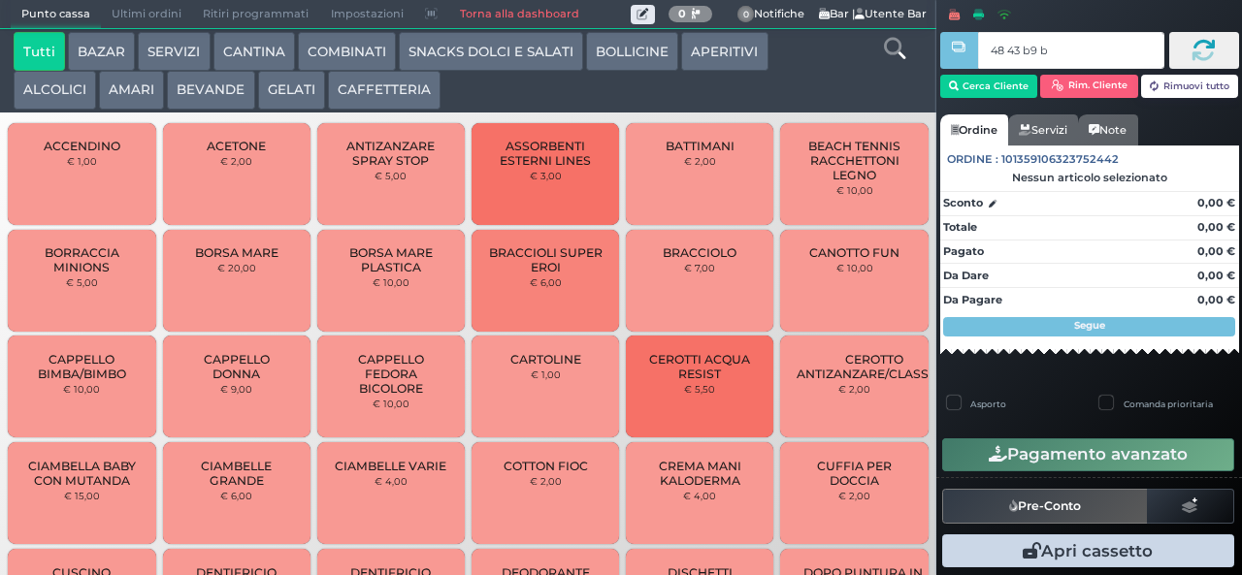
type input "48 43 b9 b9"
click at [0, 0] on div at bounding box center [0, 0] width 0 height 0
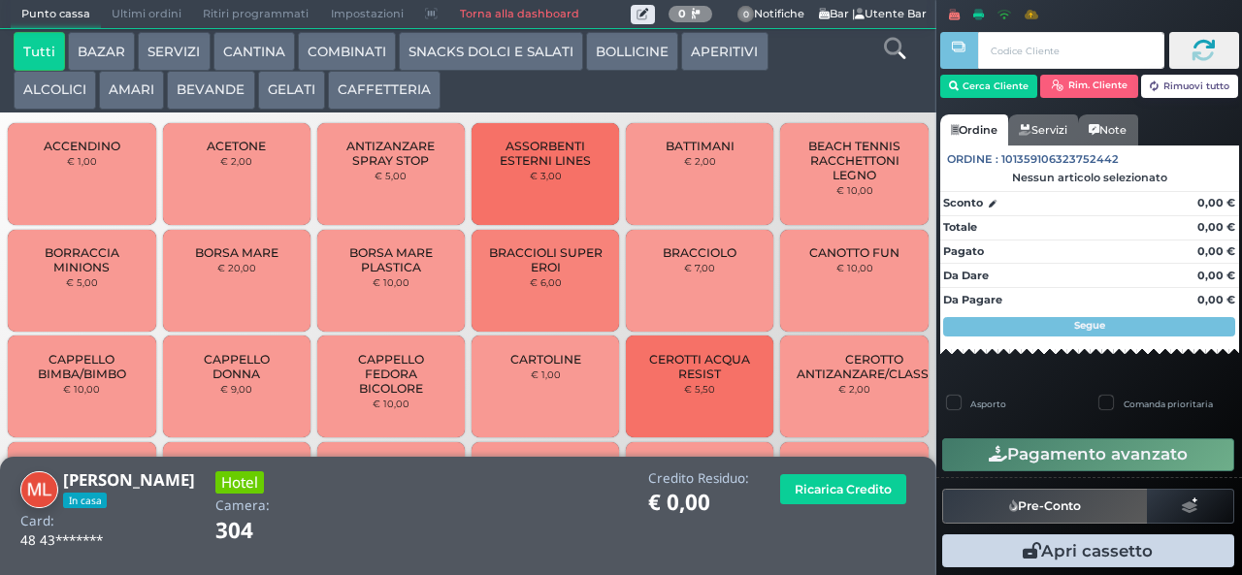
click at [408, 91] on button "CAFFETTERIA" at bounding box center [384, 90] width 113 height 39
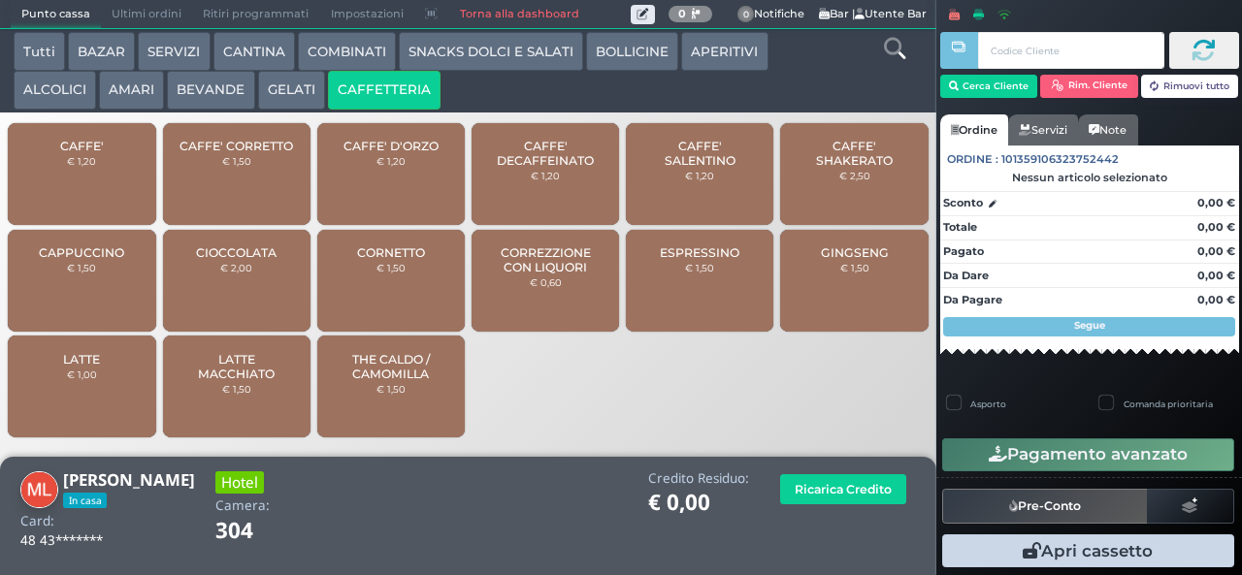
click at [96, 305] on div "CAPPUCCINO € 1,50" at bounding box center [81, 281] width 147 height 102
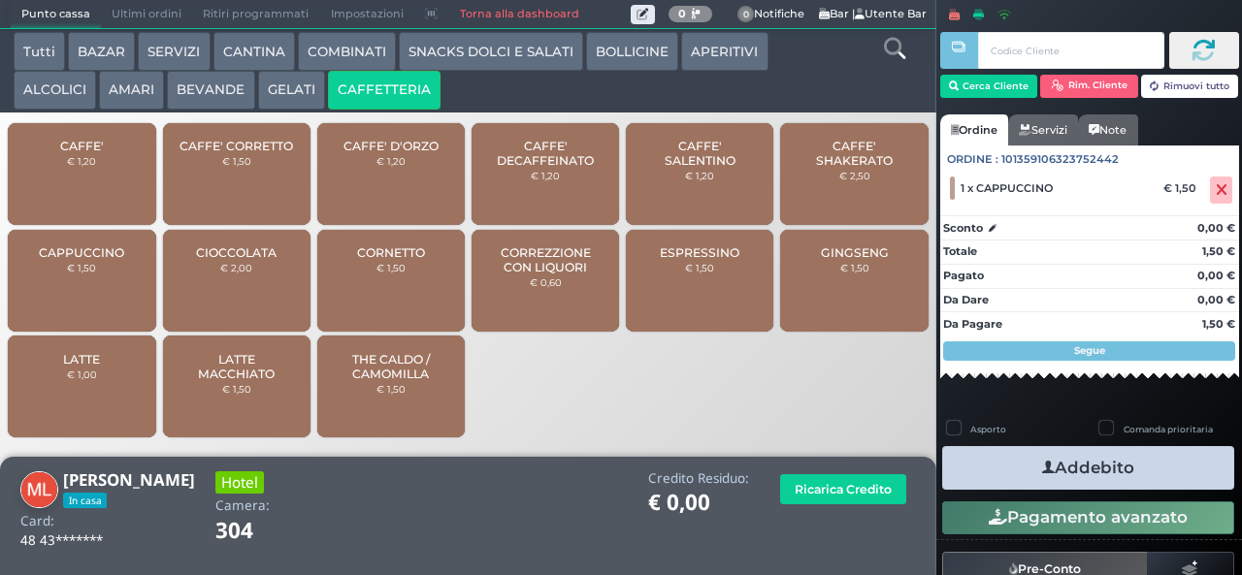
click at [1102, 464] on button "Addebito" at bounding box center [1088, 468] width 292 height 44
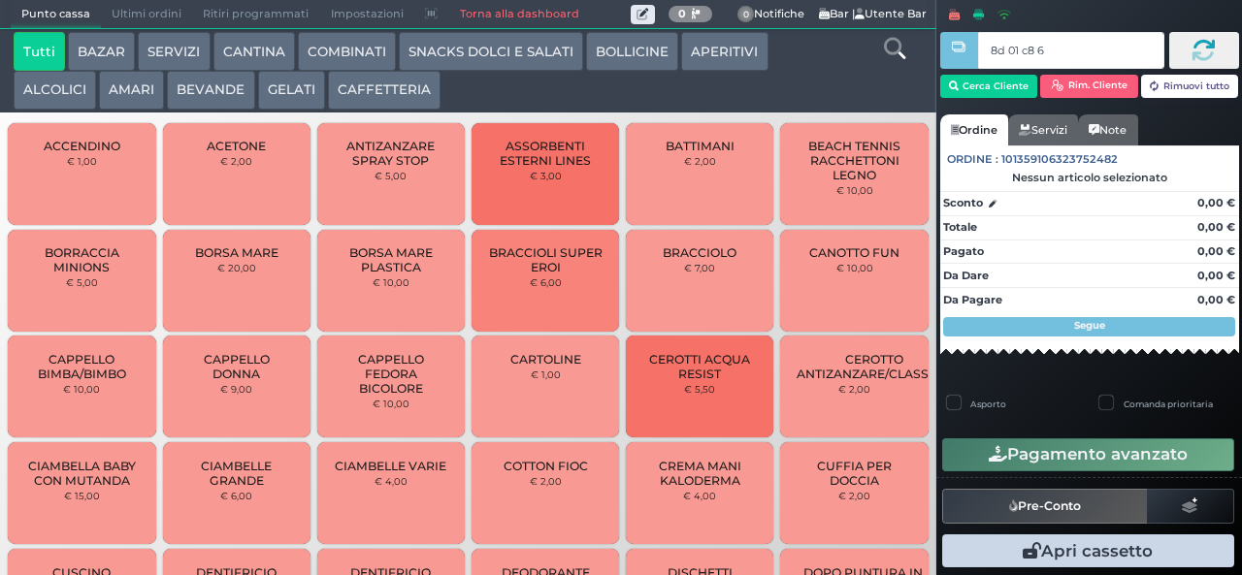
type input "8d 01 c8 65"
click at [208, 90] on button "BEVANDE" at bounding box center [210, 90] width 87 height 39
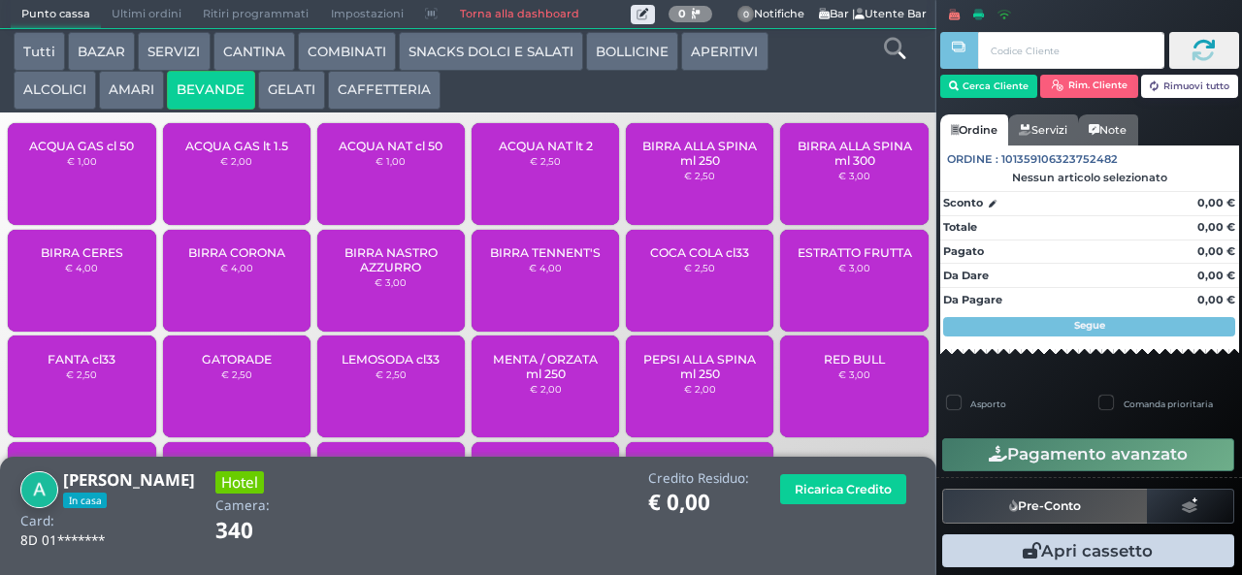
click at [371, 153] on span "ACQUA NAT cl 50" at bounding box center [391, 146] width 104 height 15
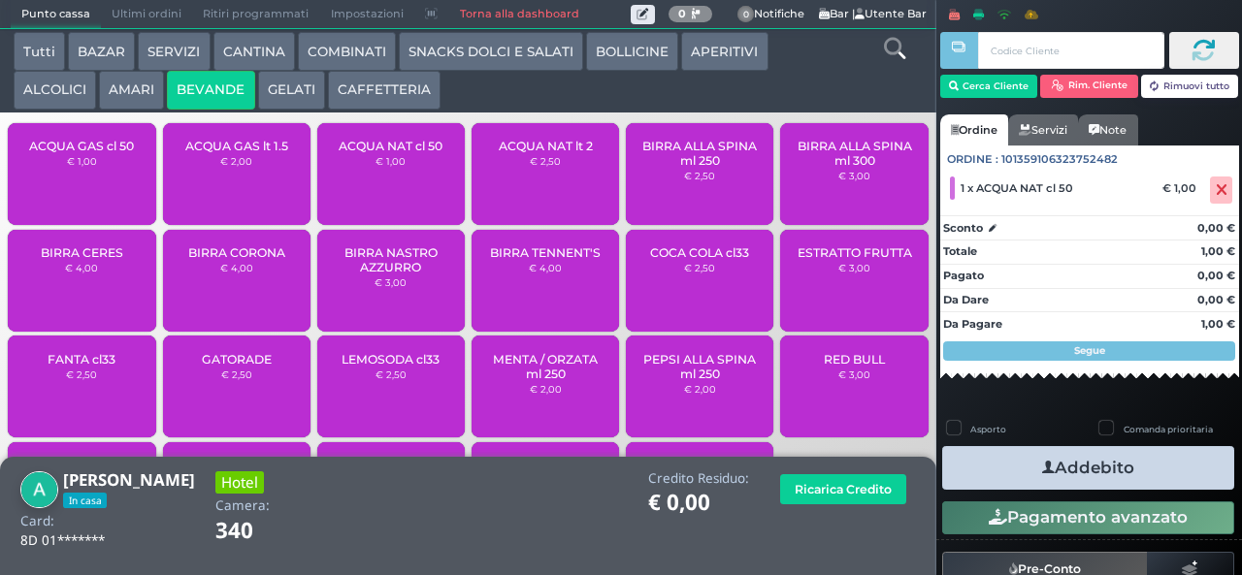
click at [1110, 481] on button "Addebito" at bounding box center [1088, 468] width 292 height 44
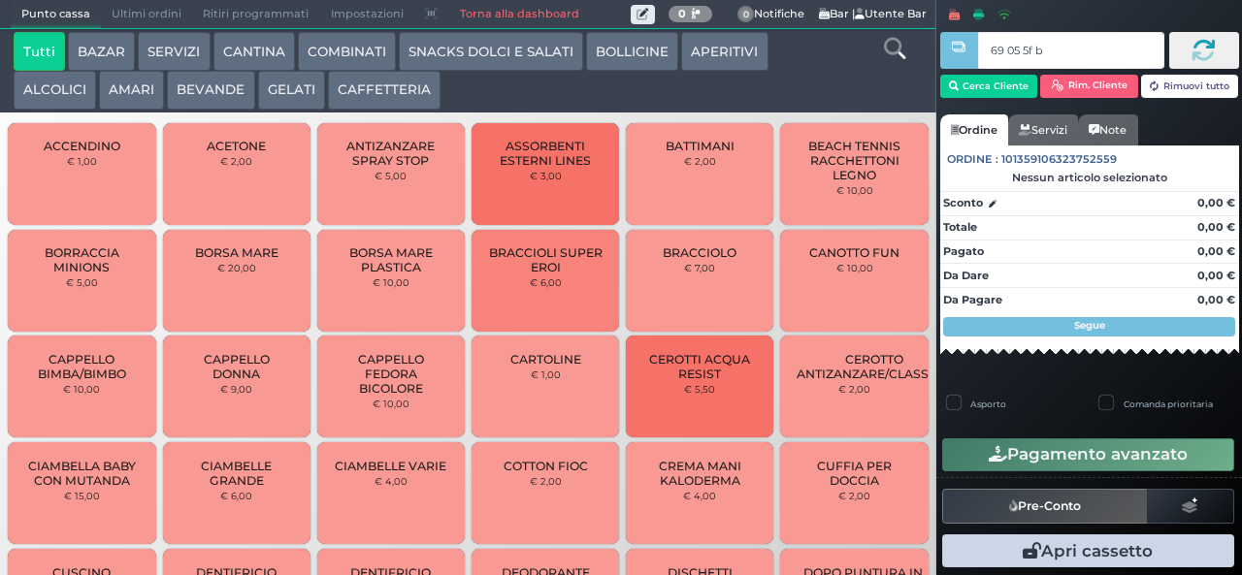
type input "69 05 5f bb"
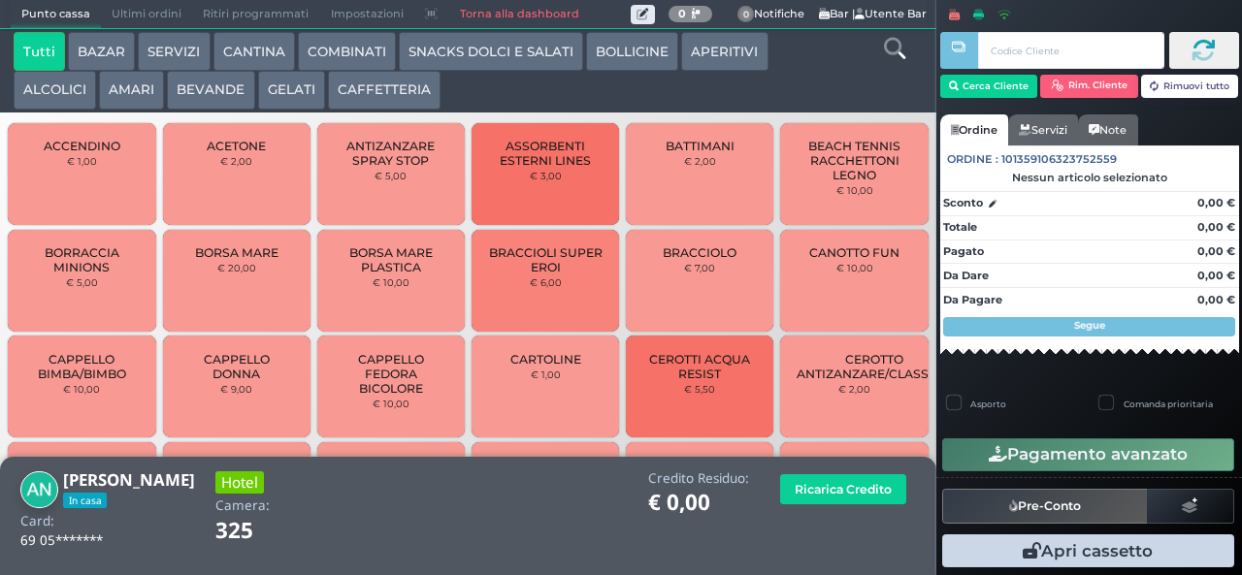
click at [384, 96] on button "CAFFETTERIA" at bounding box center [384, 90] width 113 height 39
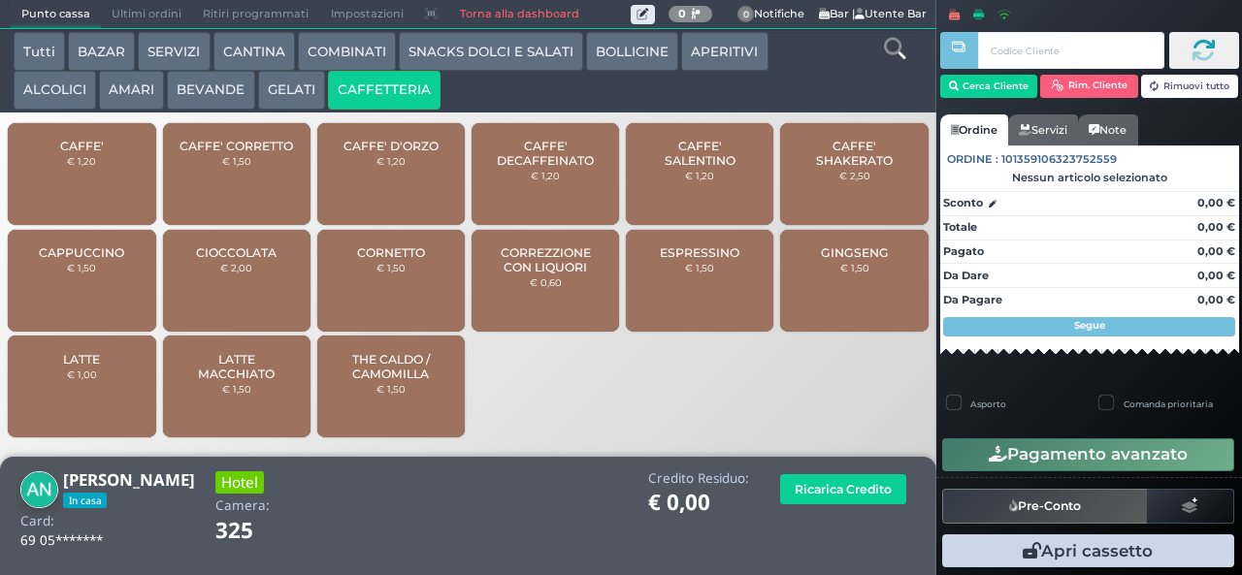
click at [128, 175] on div "CAFFE' € 1,20" at bounding box center [81, 174] width 147 height 102
click at [127, 178] on div "CAFFE' € 1,20" at bounding box center [81, 174] width 147 height 102
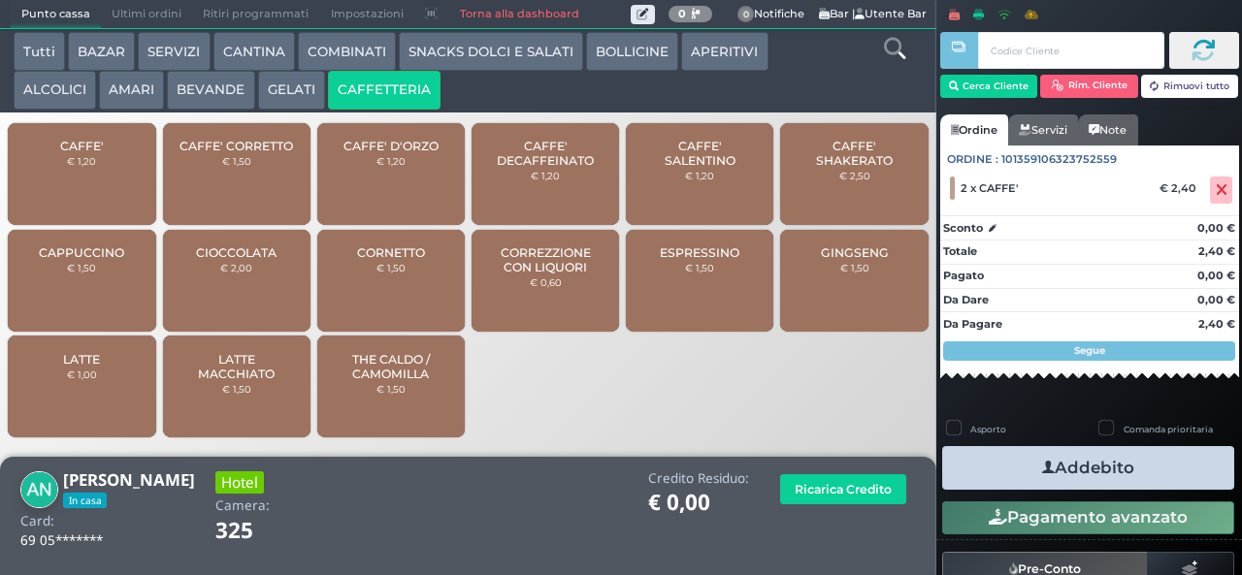
click at [89, 165] on div "CAFFE' € 1,20" at bounding box center [81, 174] width 147 height 102
click at [91, 153] on span "CAFFE'" at bounding box center [82, 146] width 44 height 15
click at [102, 153] on span "CAFFE'" at bounding box center [82, 146] width 44 height 15
click at [1166, 471] on button "Addebito" at bounding box center [1088, 468] width 292 height 44
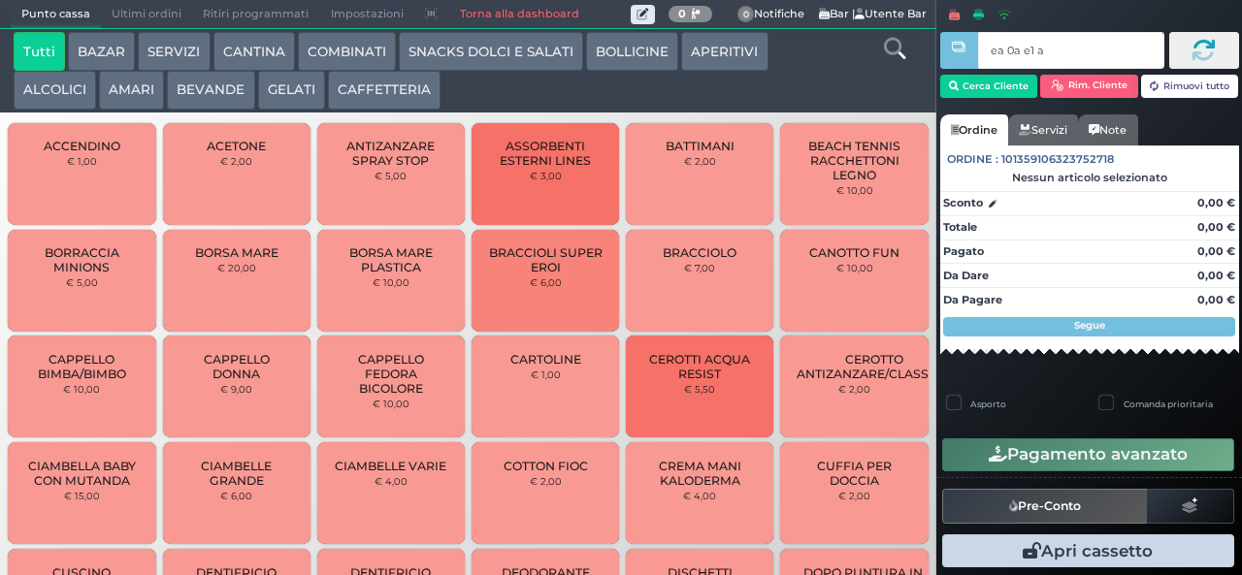
type input "ea 0a e1 a4"
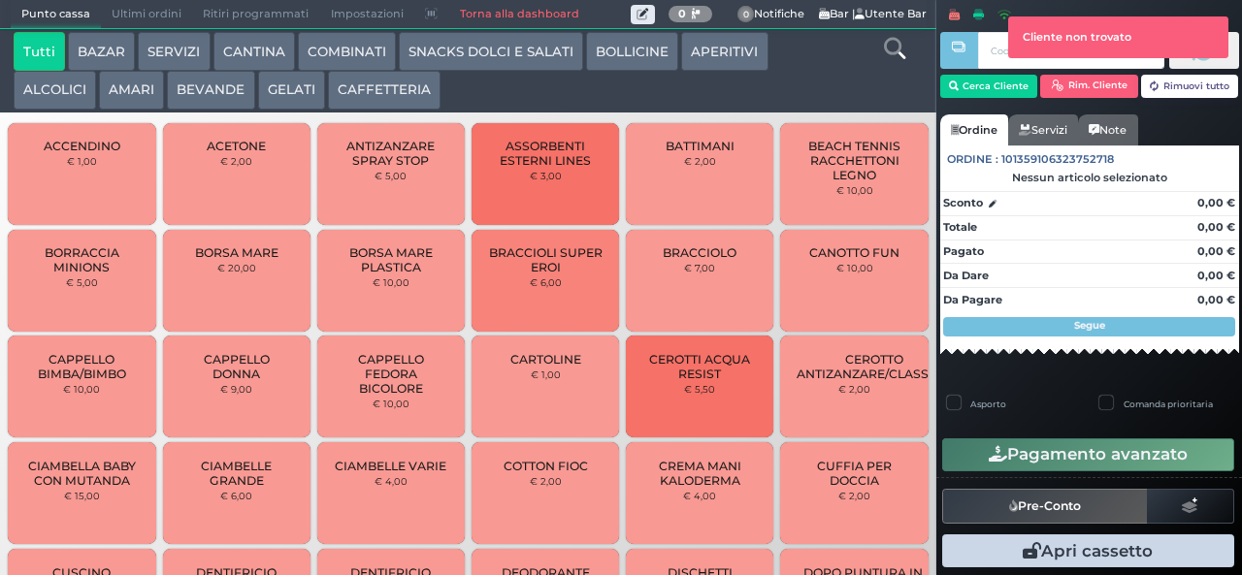
click at [401, 95] on button "CAFFETTERIA" at bounding box center [384, 90] width 113 height 39
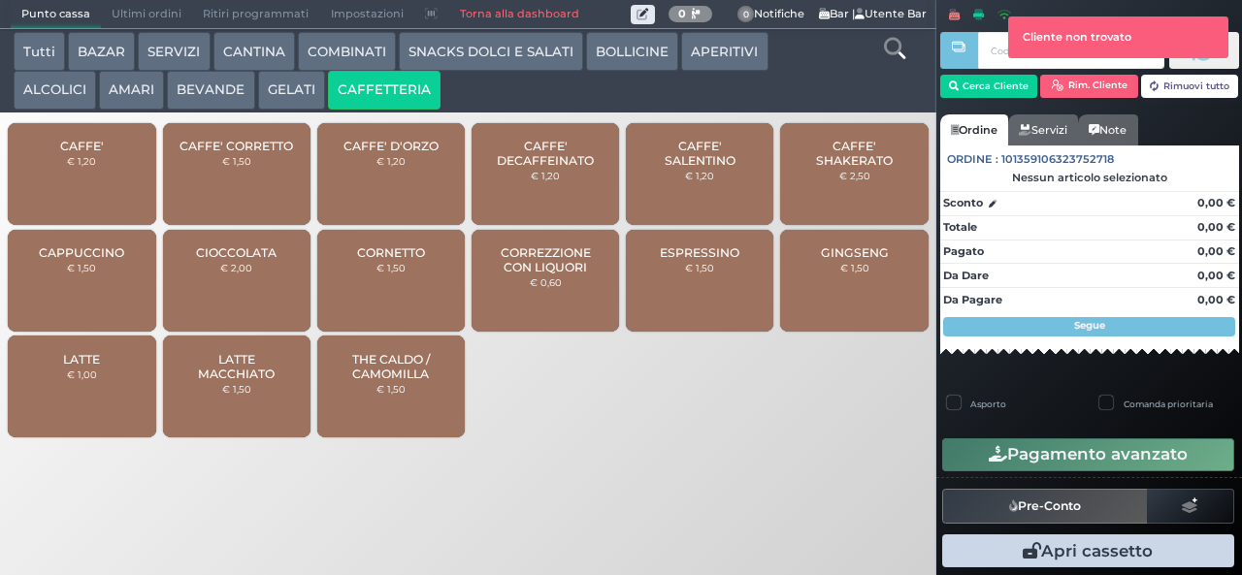
click at [126, 176] on div "CAFFE' € 1,20" at bounding box center [81, 174] width 147 height 102
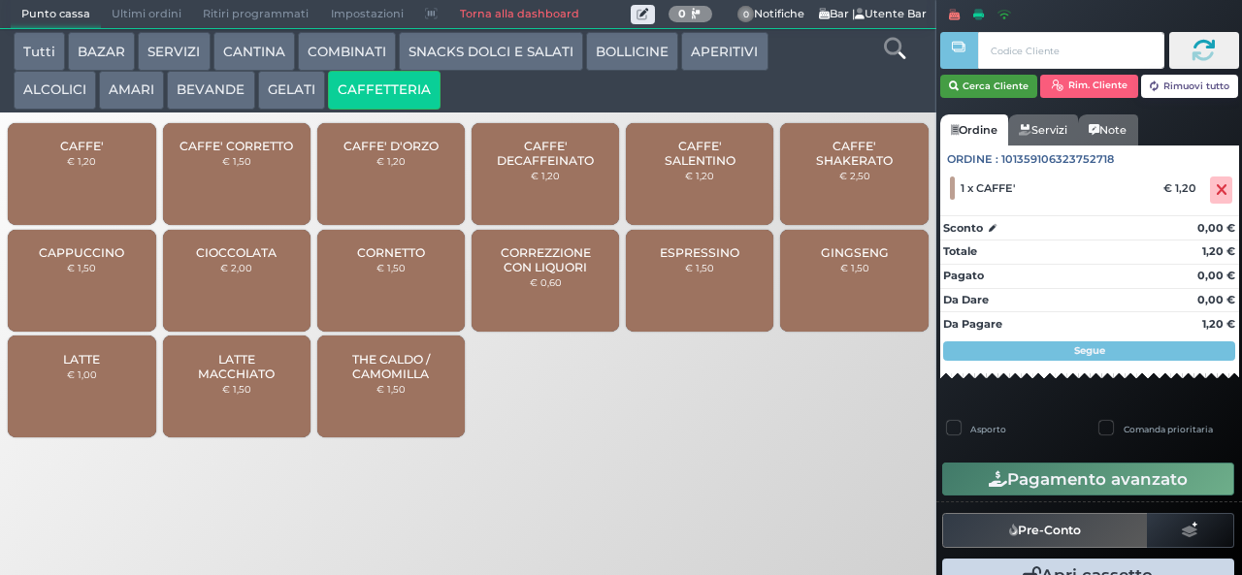
click at [986, 88] on button "Cerca Cliente" at bounding box center [989, 86] width 98 height 23
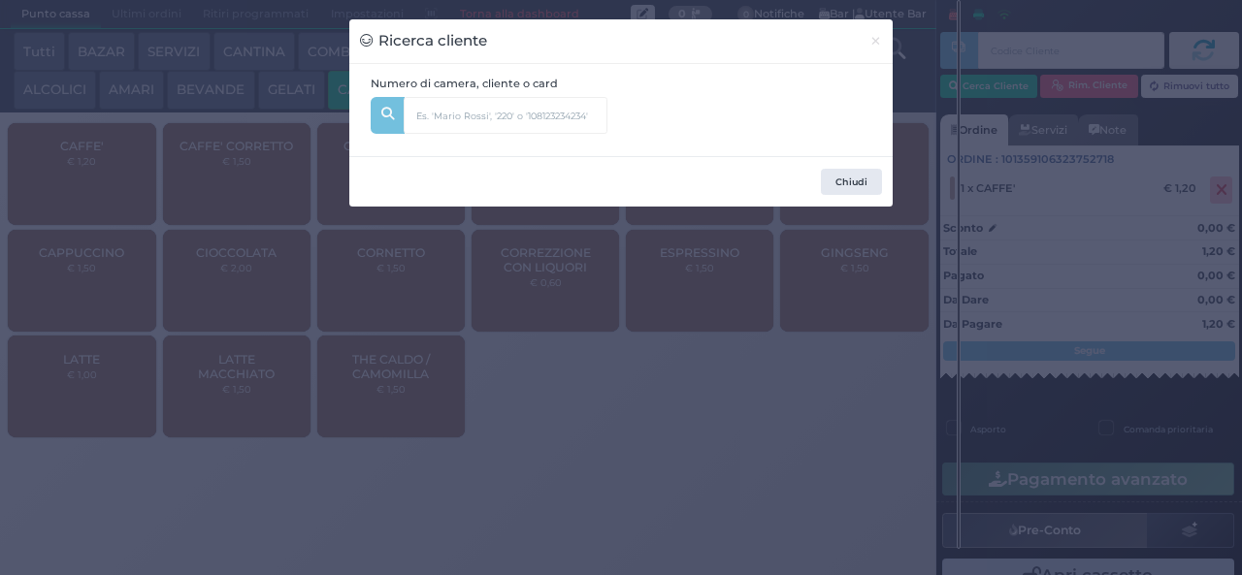
click at [434, 95] on div "Numero di camera, cliente o card" at bounding box center [489, 111] width 258 height 70
click at [500, 113] on input "text" at bounding box center [506, 115] width 204 height 37
type input "147"
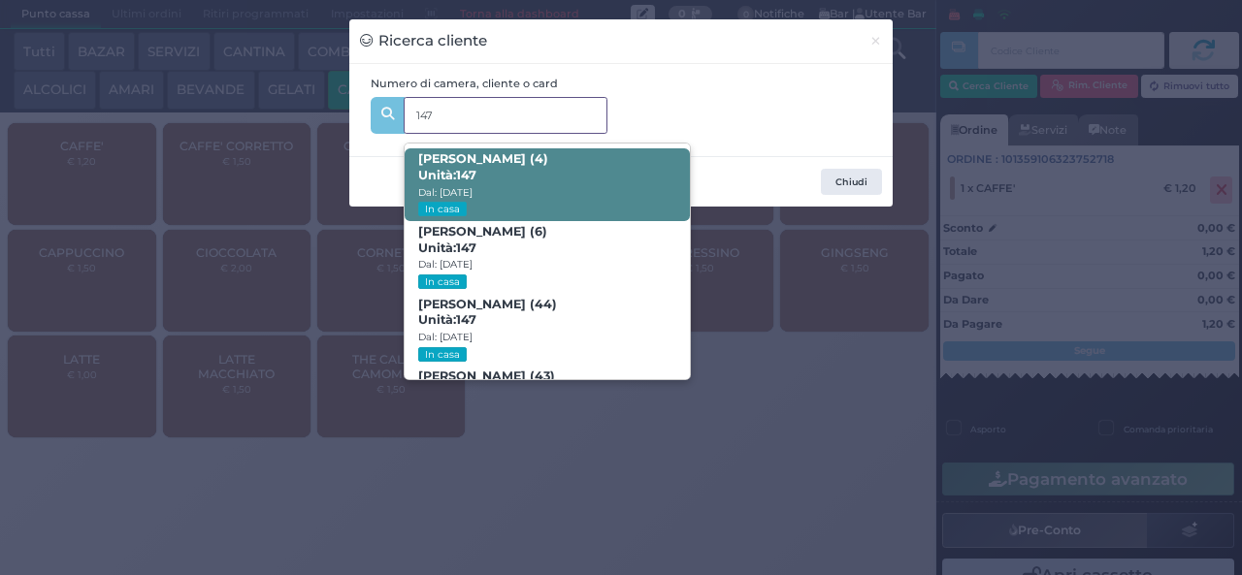
click at [623, 167] on span "Diletta Tarquini (4) Unità: 147 Dal: 24/08/2025 In casa" at bounding box center [546, 184] width 284 height 73
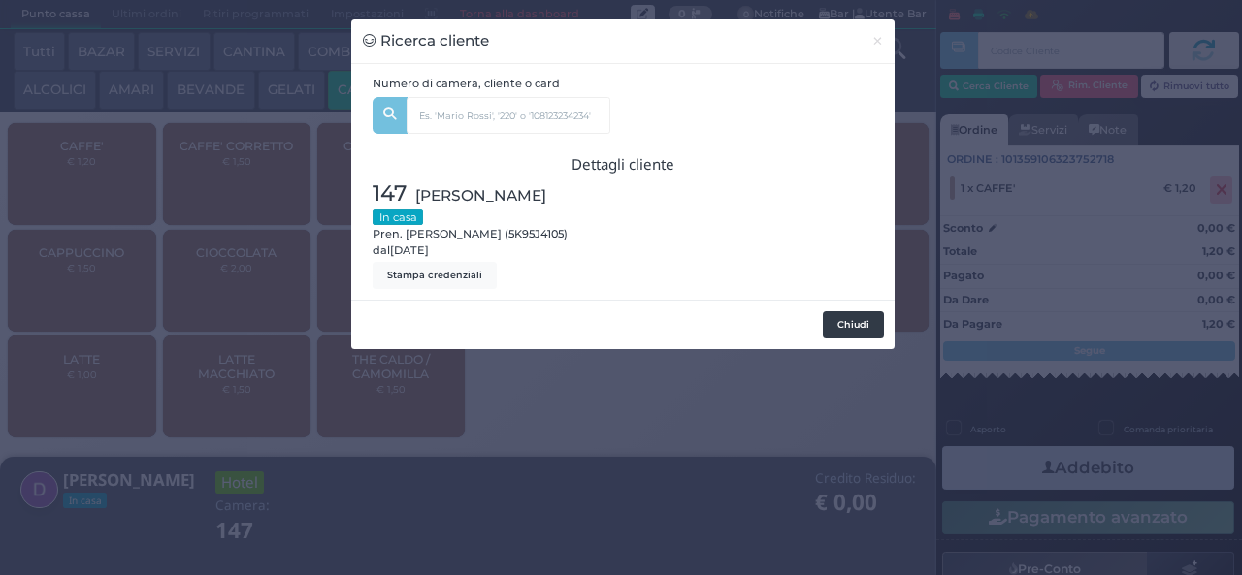
click at [856, 324] on button "Chiudi" at bounding box center [853, 324] width 61 height 27
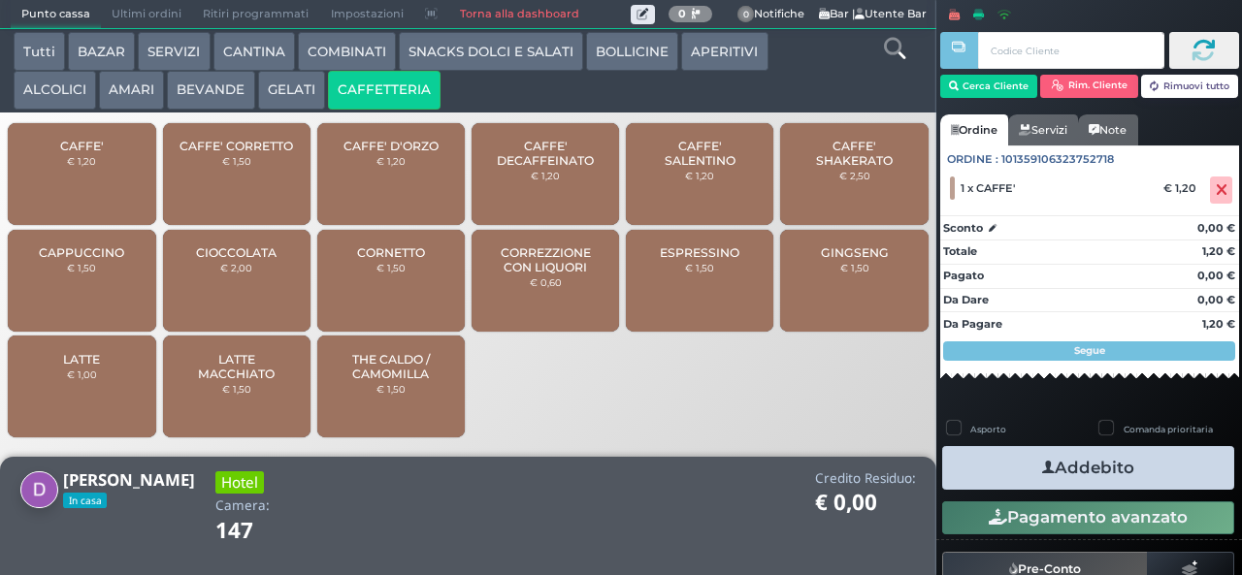
click at [1127, 479] on button "Addebito" at bounding box center [1088, 468] width 292 height 44
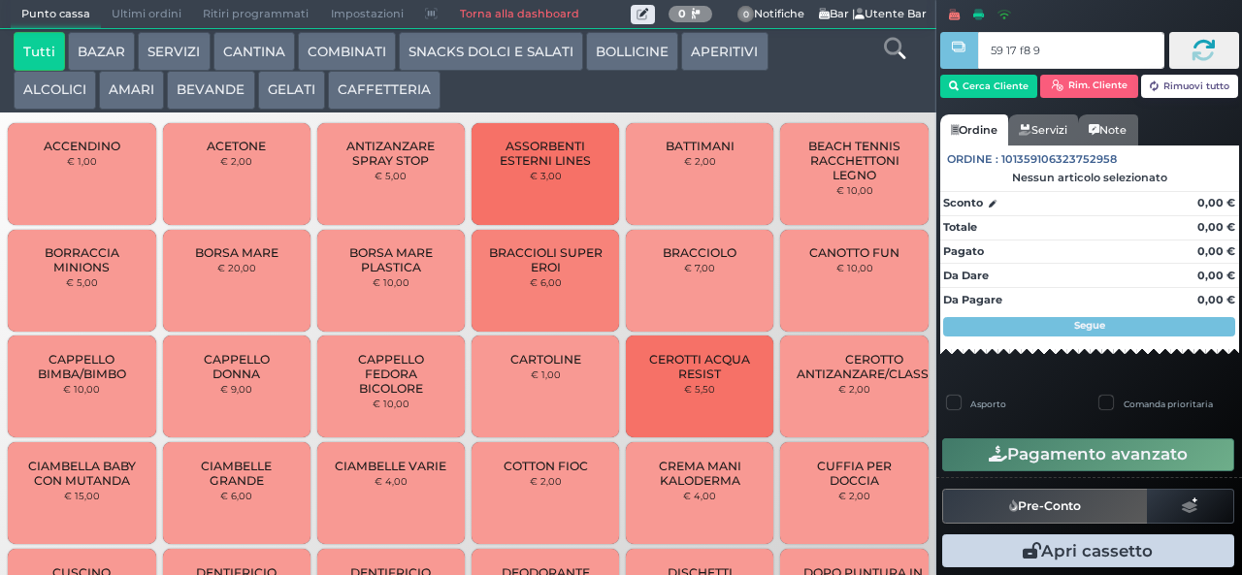
type input "59 17 f8 95"
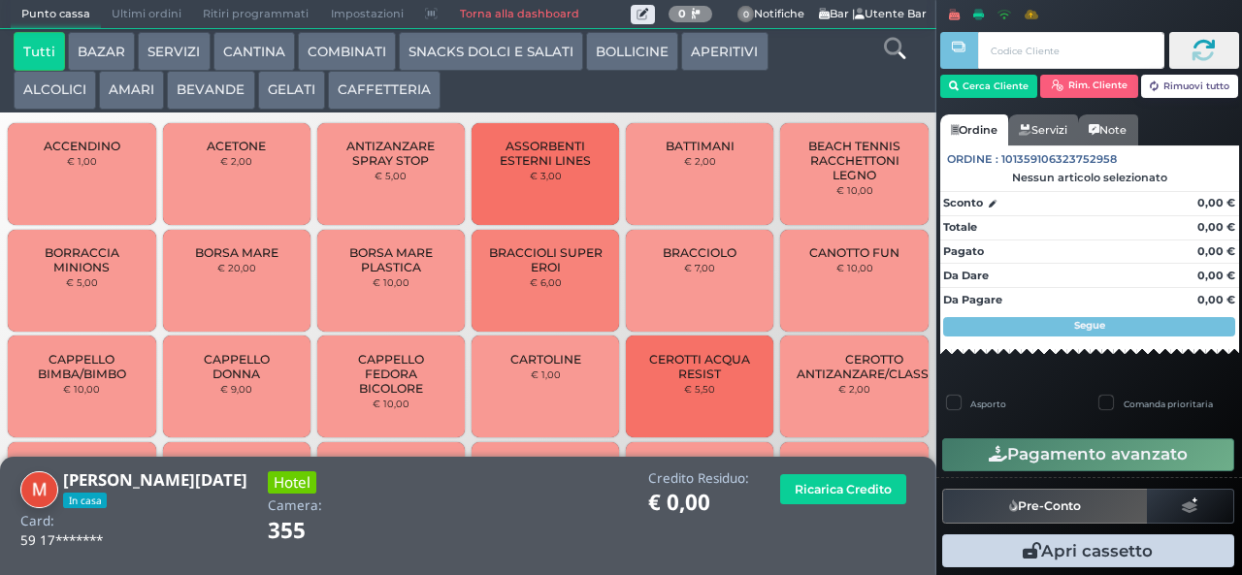
click at [376, 93] on button "CAFFETTERIA" at bounding box center [384, 90] width 113 height 39
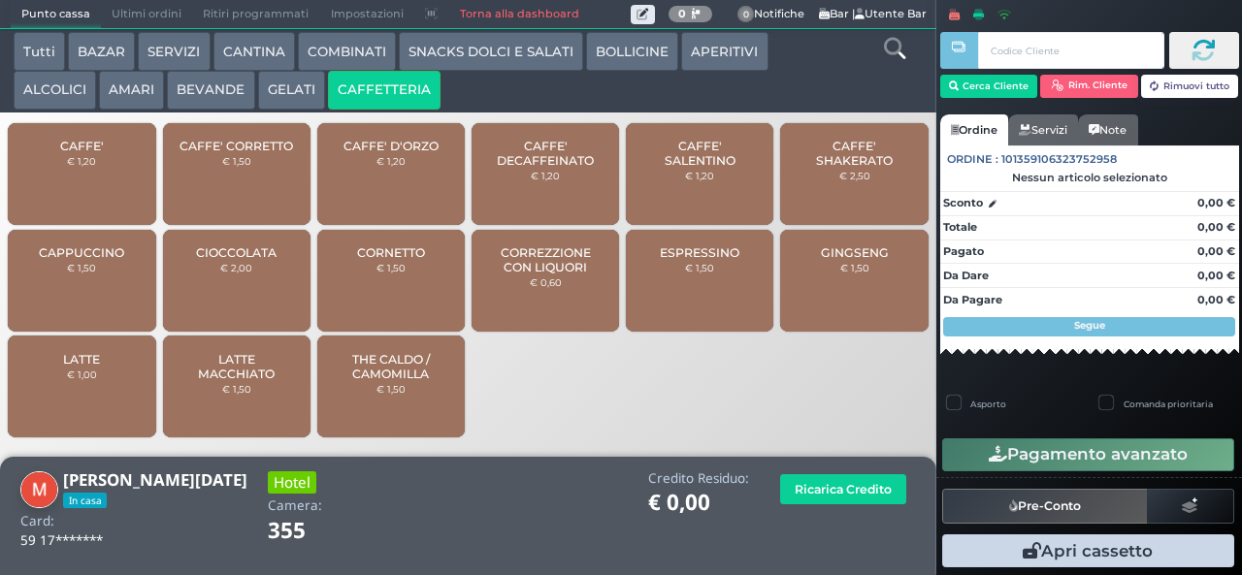
click at [134, 184] on div "CAFFE' € 1,20" at bounding box center [81, 174] width 147 height 102
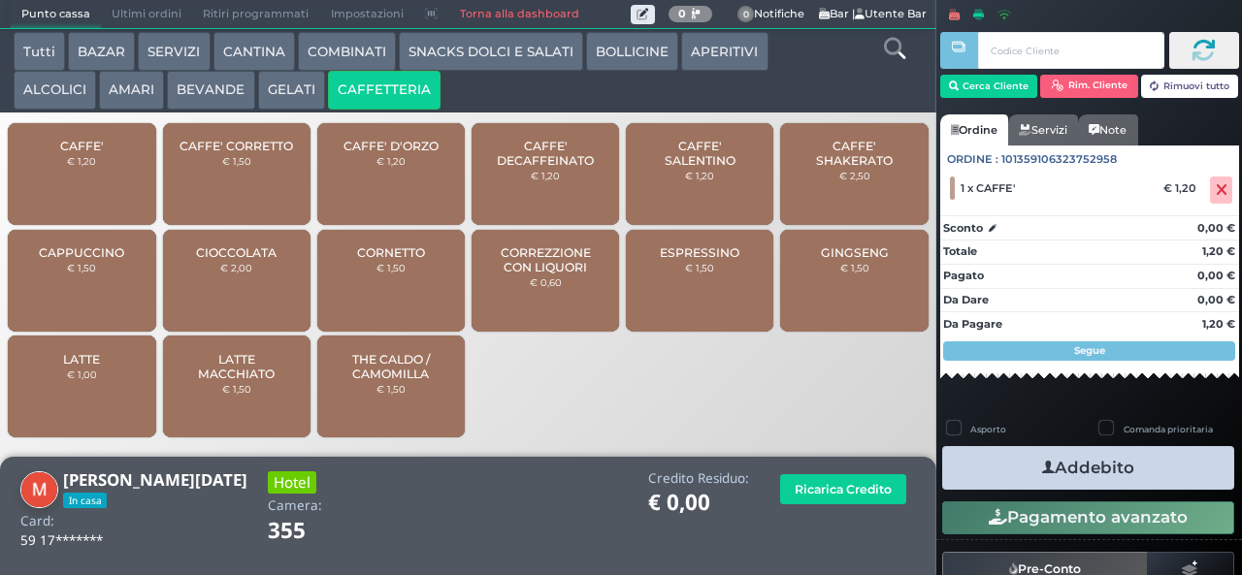
click at [1155, 475] on button "Addebito" at bounding box center [1088, 468] width 292 height 44
